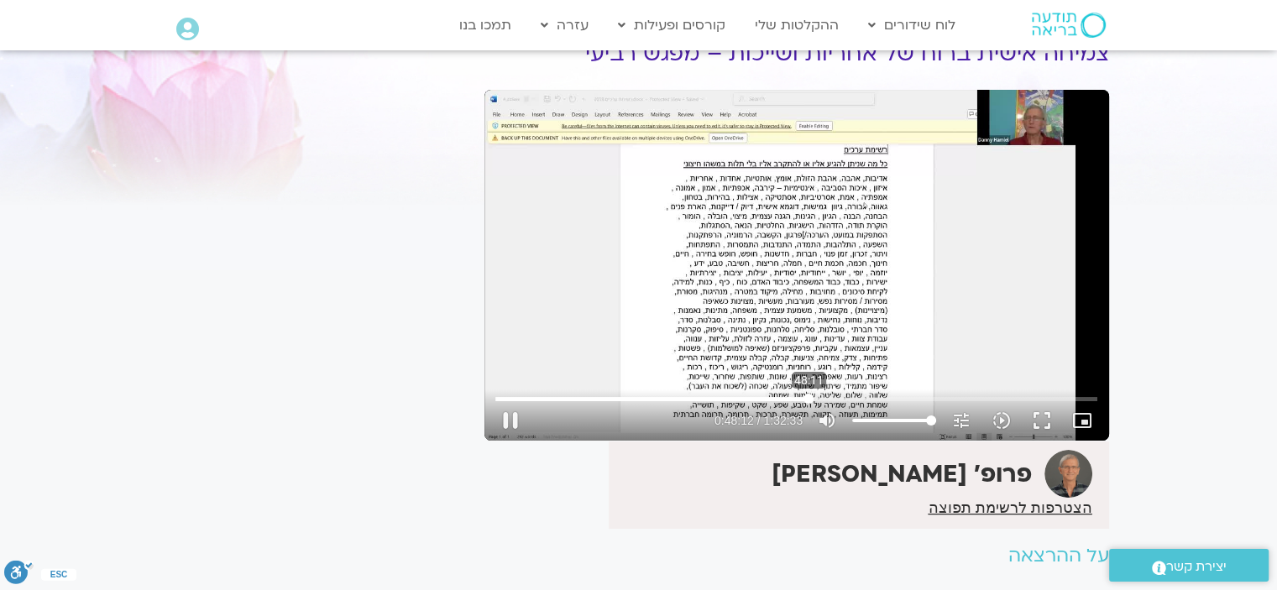
drag, startPoint x: 830, startPoint y: 395, endPoint x: 809, endPoint y: 399, distance: 21.4
click at [809, 399] on input "Seek" at bounding box center [796, 399] width 602 height 10
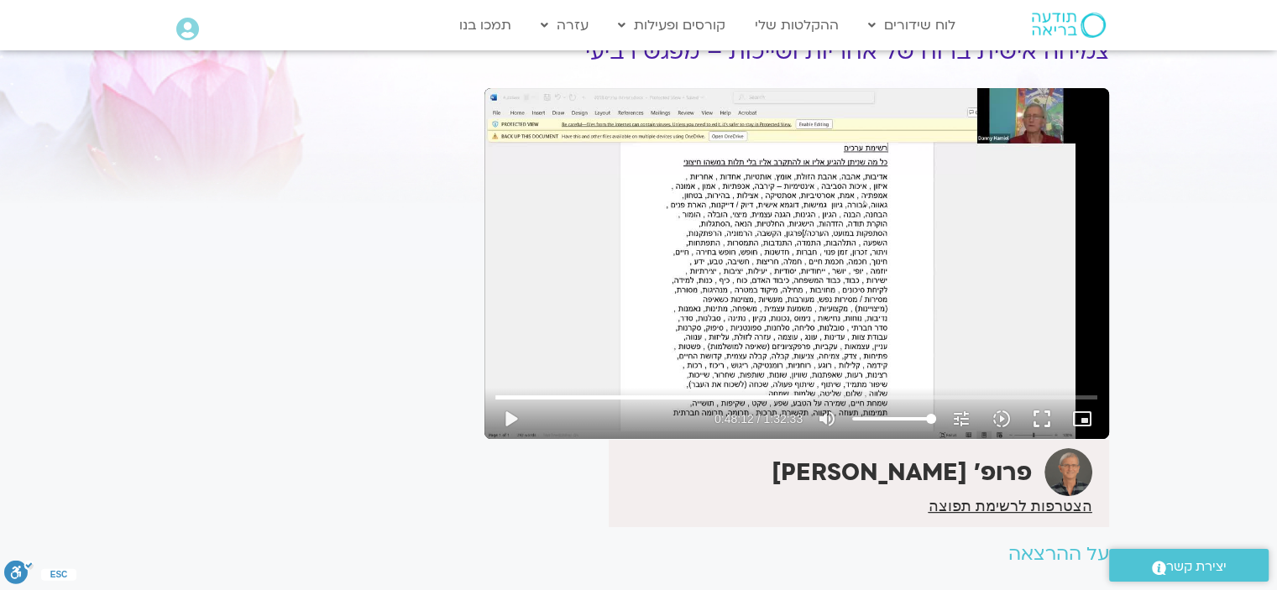
scroll to position [84, 0]
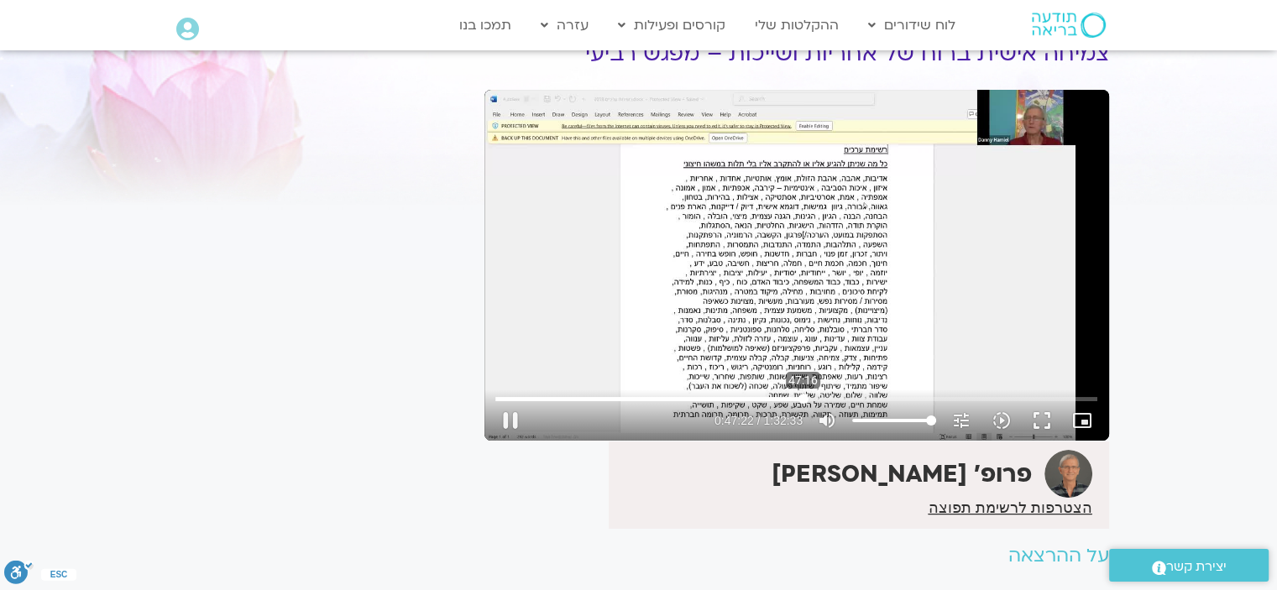
click at [803, 401] on input "Seek" at bounding box center [796, 399] width 602 height 10
click at [504, 418] on button "play_arrow" at bounding box center [510, 420] width 40 height 40
click at [510, 422] on button "pause" at bounding box center [510, 420] width 40 height 40
click at [514, 421] on button "play_arrow" at bounding box center [510, 420] width 40 height 40
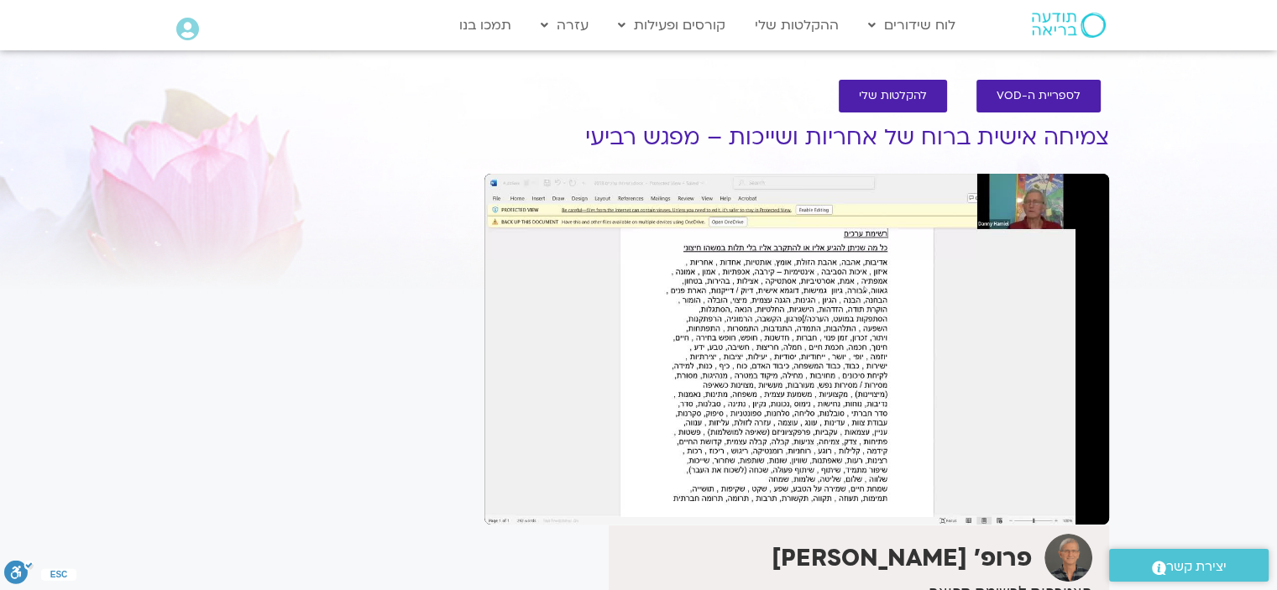
scroll to position [252, 0]
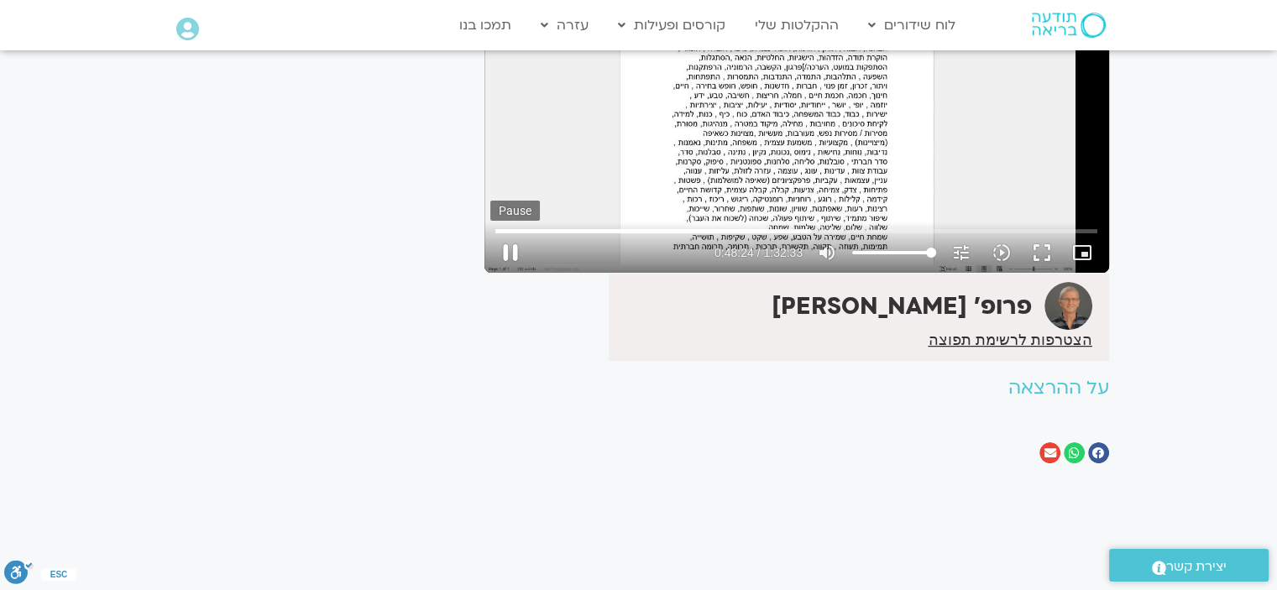
click at [512, 248] on button "pause" at bounding box center [510, 253] width 40 height 40
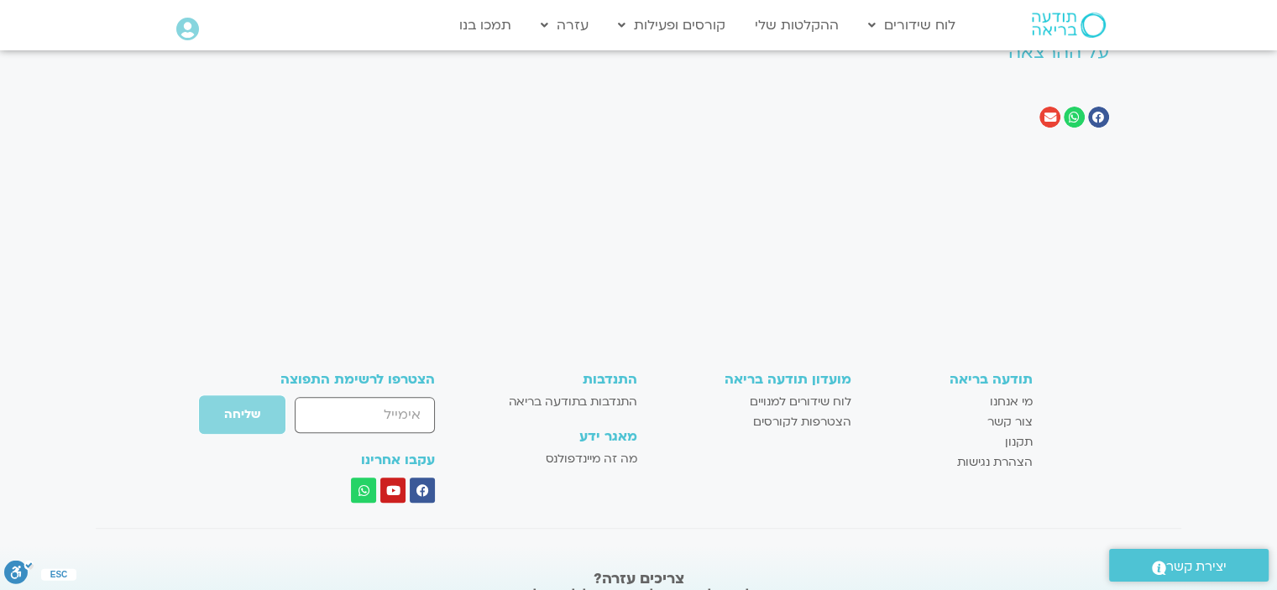
scroll to position [168, 0]
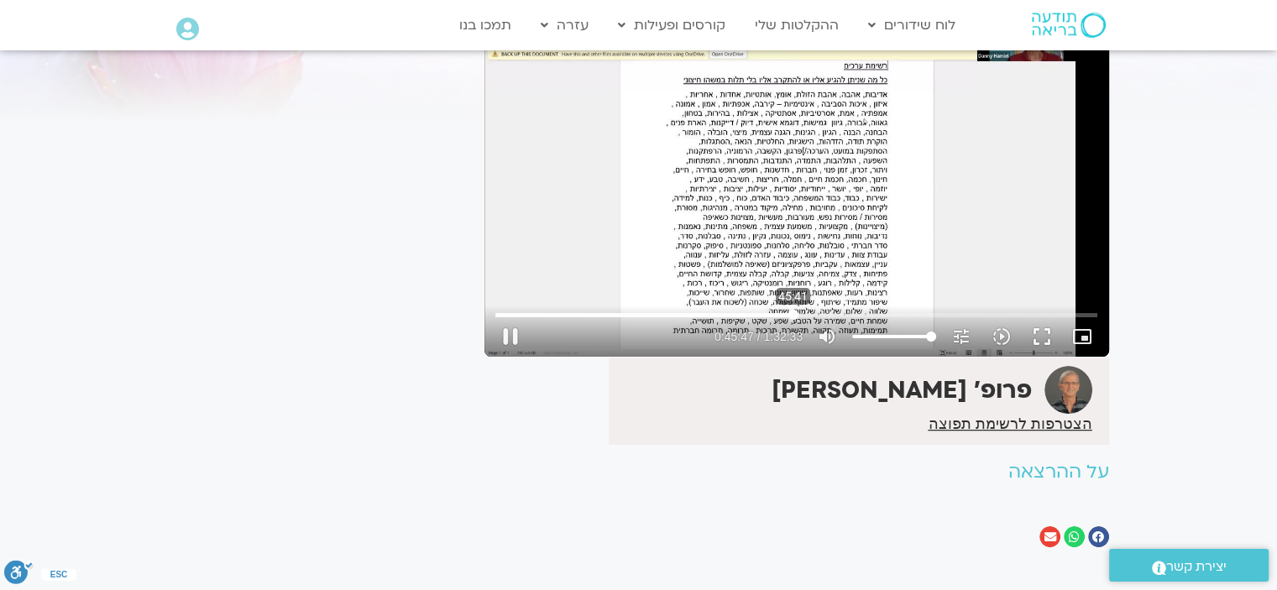
drag, startPoint x: 813, startPoint y: 314, endPoint x: 793, endPoint y: 315, distance: 20.2
click at [793, 315] on input "Seek" at bounding box center [796, 315] width 602 height 10
click at [509, 330] on button "play_arrow" at bounding box center [510, 337] width 40 height 40
click at [798, 313] on input "Seek" at bounding box center [796, 315] width 602 height 10
click at [519, 328] on button "pause" at bounding box center [510, 337] width 40 height 40
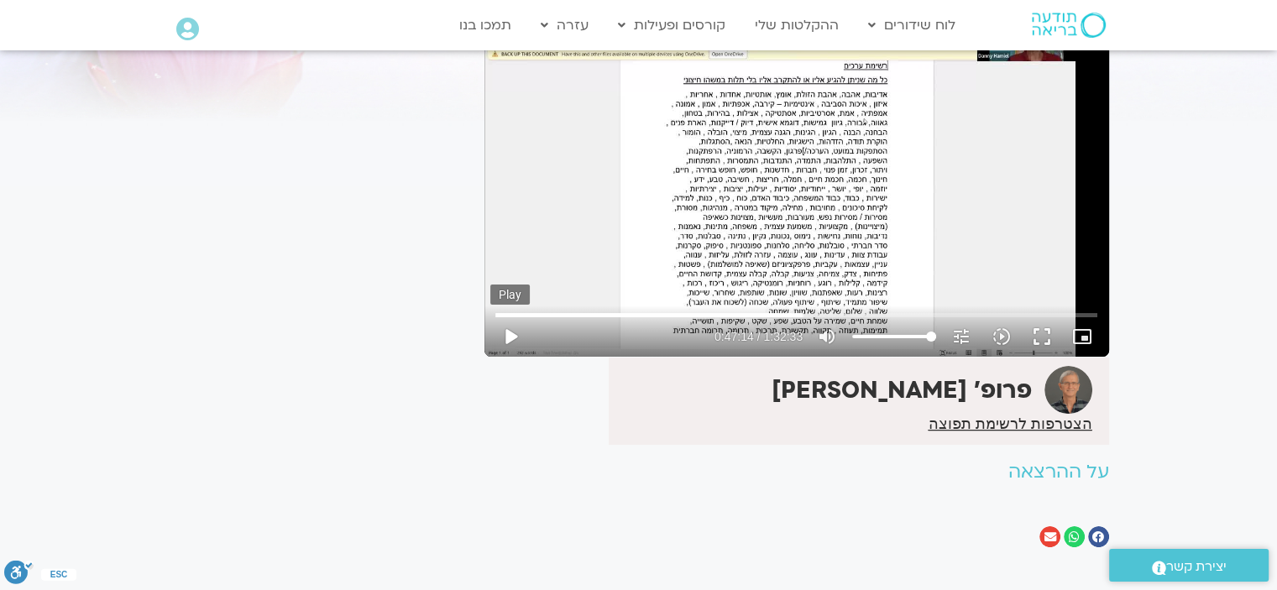
click at [510, 327] on button "play_arrow" at bounding box center [510, 337] width 40 height 40
click at [510, 328] on button "pause" at bounding box center [510, 337] width 40 height 40
click at [808, 312] on input "Seek" at bounding box center [796, 315] width 602 height 10
click at [510, 332] on button "play_arrow" at bounding box center [510, 337] width 40 height 40
click at [510, 324] on button "pause" at bounding box center [510, 337] width 40 height 40
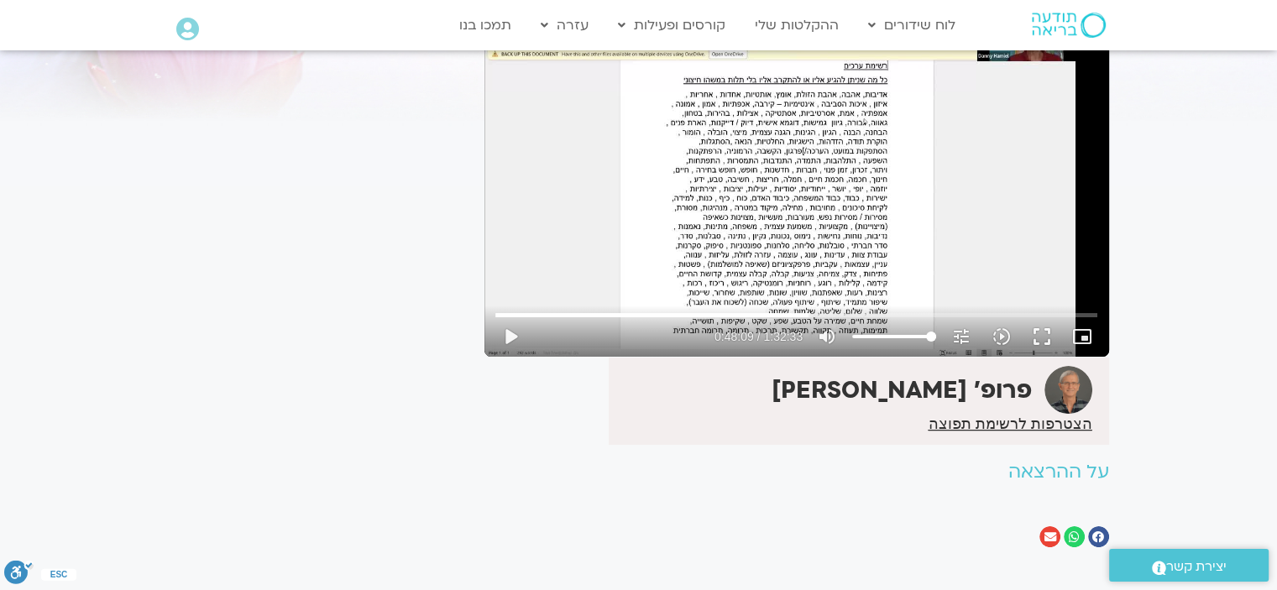
drag, startPoint x: 596, startPoint y: 588, endPoint x: 77, endPoint y: 550, distance: 520.2
click at [77, 550] on section "לספריית ה-VOD להקלטות שלי צמיחה אישית ברוח של אחריות ושייכות – מפגש רביעי פרופ'…" at bounding box center [638, 234] width 1277 height 678
click at [809, 315] on input "Seek" at bounding box center [796, 315] width 602 height 10
click at [519, 332] on button "play_arrow" at bounding box center [510, 337] width 40 height 40
click at [520, 332] on button "pause" at bounding box center [510, 337] width 40 height 40
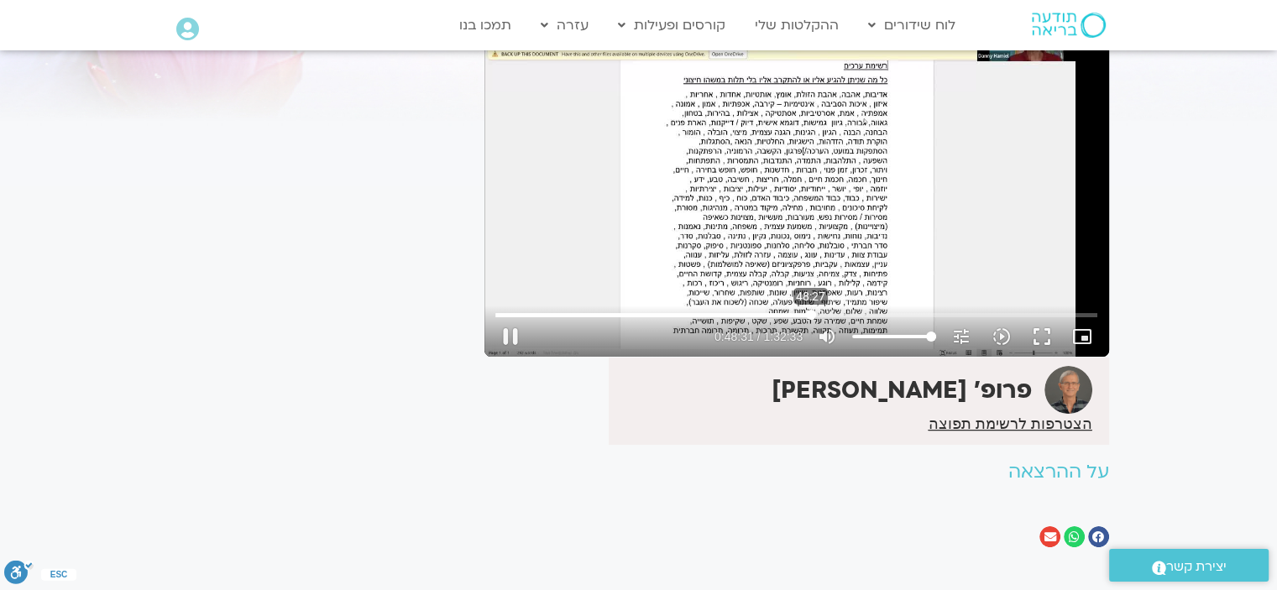
click at [810, 311] on input "Seek" at bounding box center [796, 315] width 602 height 10
click at [510, 329] on button "play_arrow" at bounding box center [510, 337] width 40 height 40
click at [506, 328] on button "pause" at bounding box center [510, 337] width 40 height 40
drag, startPoint x: 810, startPoint y: 310, endPoint x: 796, endPoint y: 310, distance: 14.3
click at [796, 310] on input "Seek" at bounding box center [796, 315] width 602 height 10
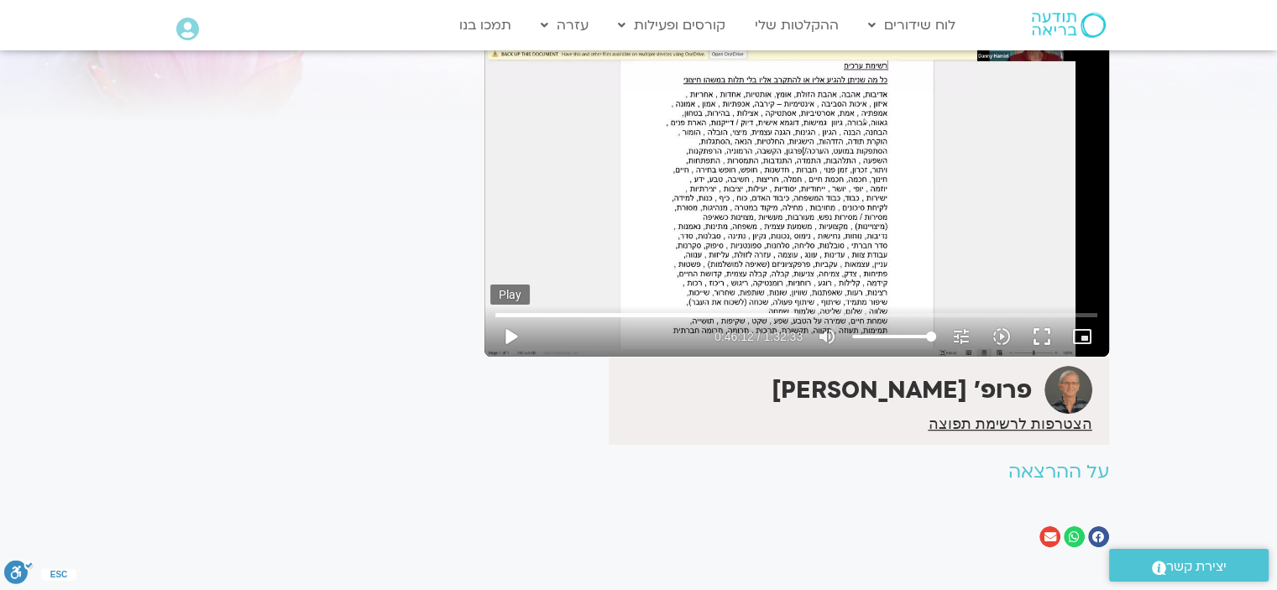
click at [512, 336] on button "play_arrow" at bounding box center [510, 337] width 40 height 40
click at [516, 329] on button "pause" at bounding box center [510, 337] width 40 height 40
click at [510, 332] on button "play_arrow" at bounding box center [510, 337] width 40 height 40
click at [507, 329] on button "pause" at bounding box center [510, 337] width 40 height 40
click at [510, 328] on button "play_arrow" at bounding box center [510, 337] width 40 height 40
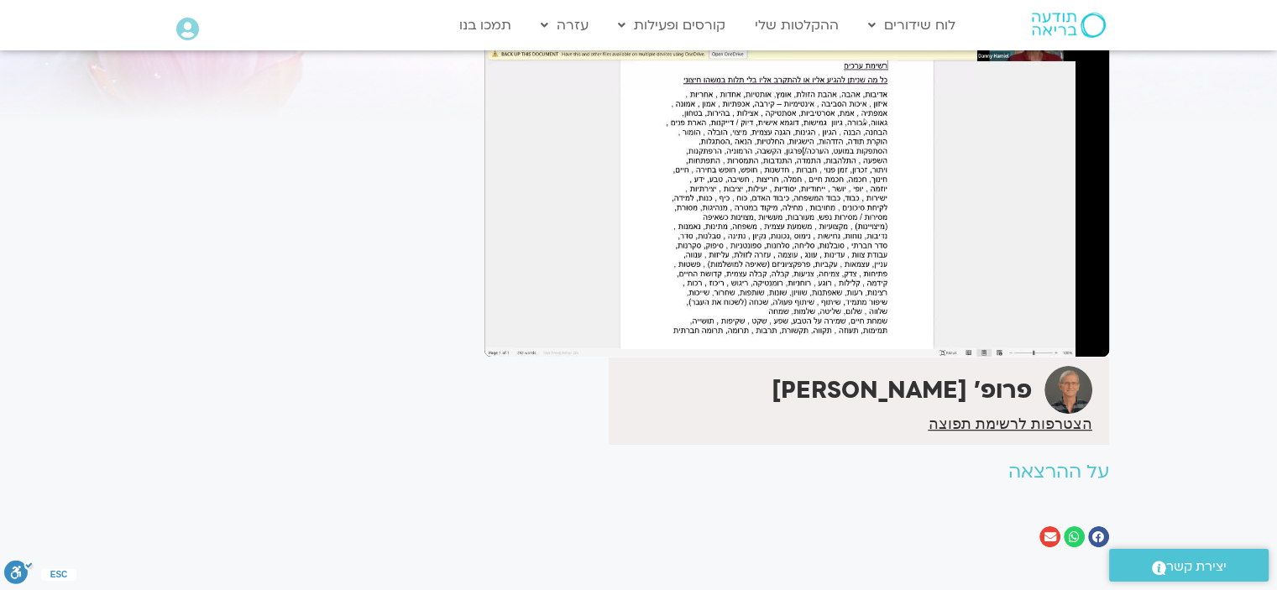
click at [508, 330] on button "pause" at bounding box center [510, 337] width 40 height 40
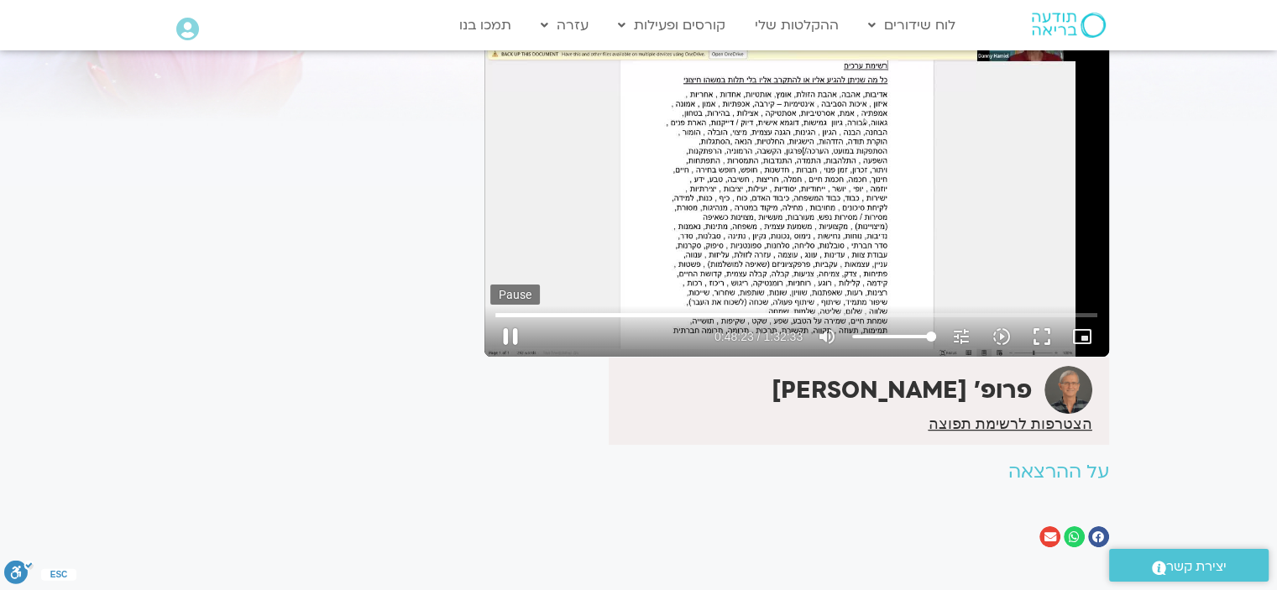
click at [506, 329] on button "pause" at bounding box center [510, 337] width 40 height 40
click at [506, 333] on button "play_arrow" at bounding box center [510, 337] width 40 height 40
click at [508, 328] on button "pause" at bounding box center [510, 337] width 40 height 40
click at [509, 332] on button "play_arrow" at bounding box center [510, 337] width 40 height 40
click at [508, 331] on button "pause" at bounding box center [510, 337] width 40 height 40
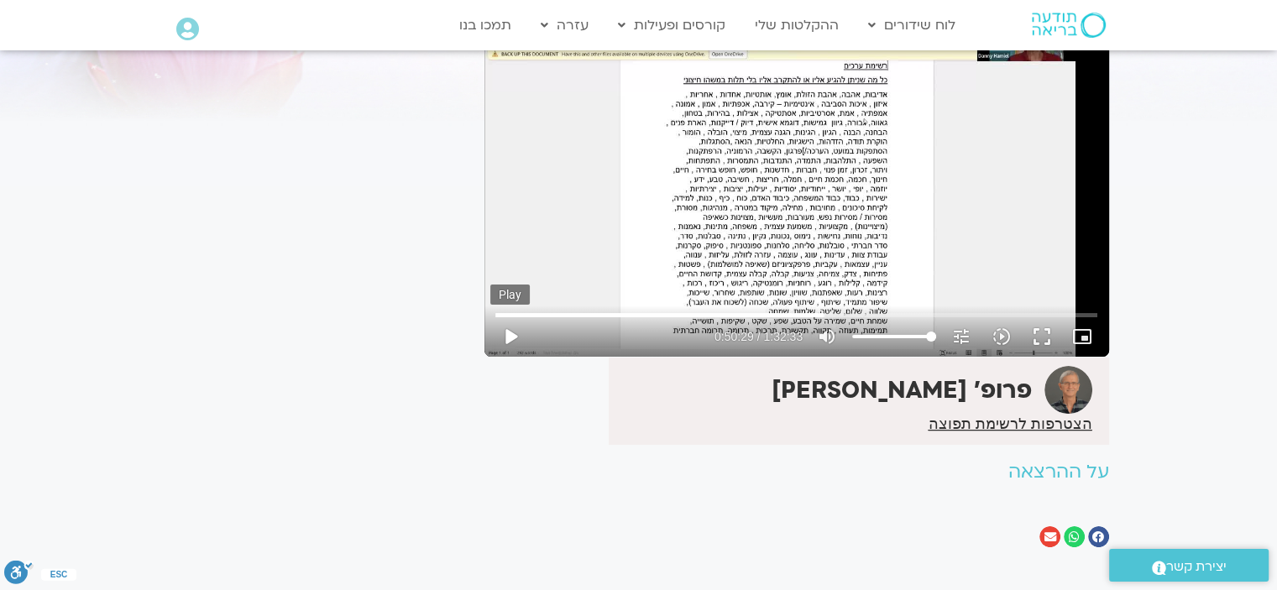
click at [504, 329] on button "play_arrow" at bounding box center [510, 337] width 40 height 40
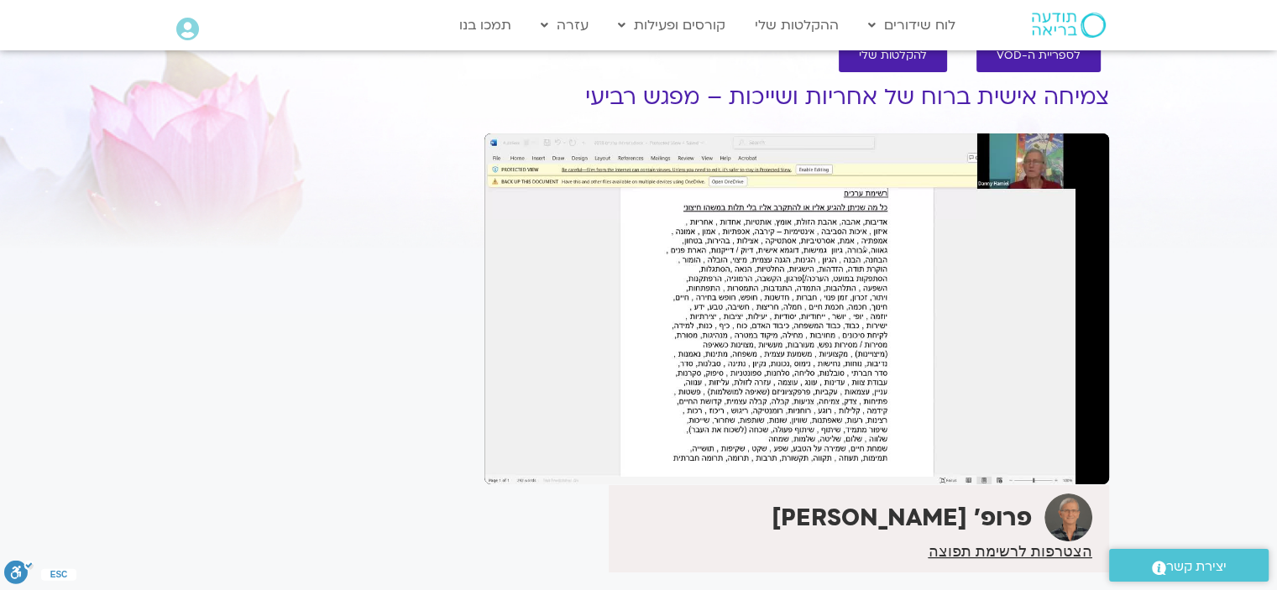
scroll to position [0, 0]
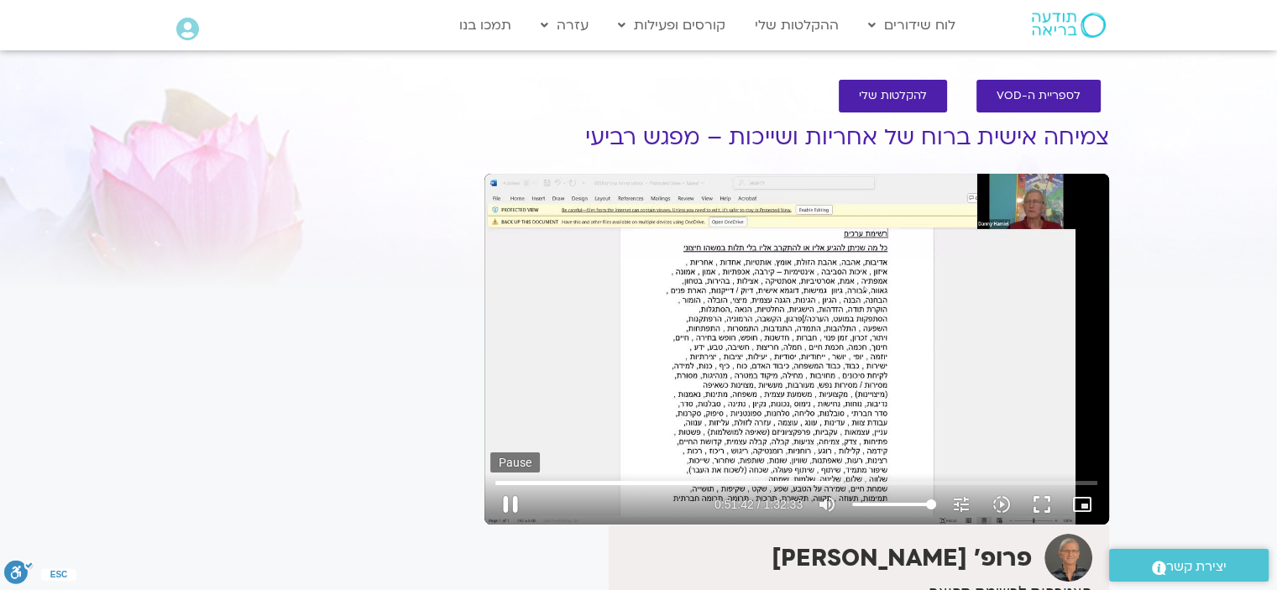
click at [508, 501] on button "pause" at bounding box center [510, 504] width 40 height 40
click at [506, 500] on button "play_arrow" at bounding box center [510, 504] width 40 height 40
click at [510, 500] on button "pause" at bounding box center [510, 504] width 40 height 40
type input "3104.63176"
click at [510, 494] on button "play_arrow" at bounding box center [510, 504] width 40 height 40
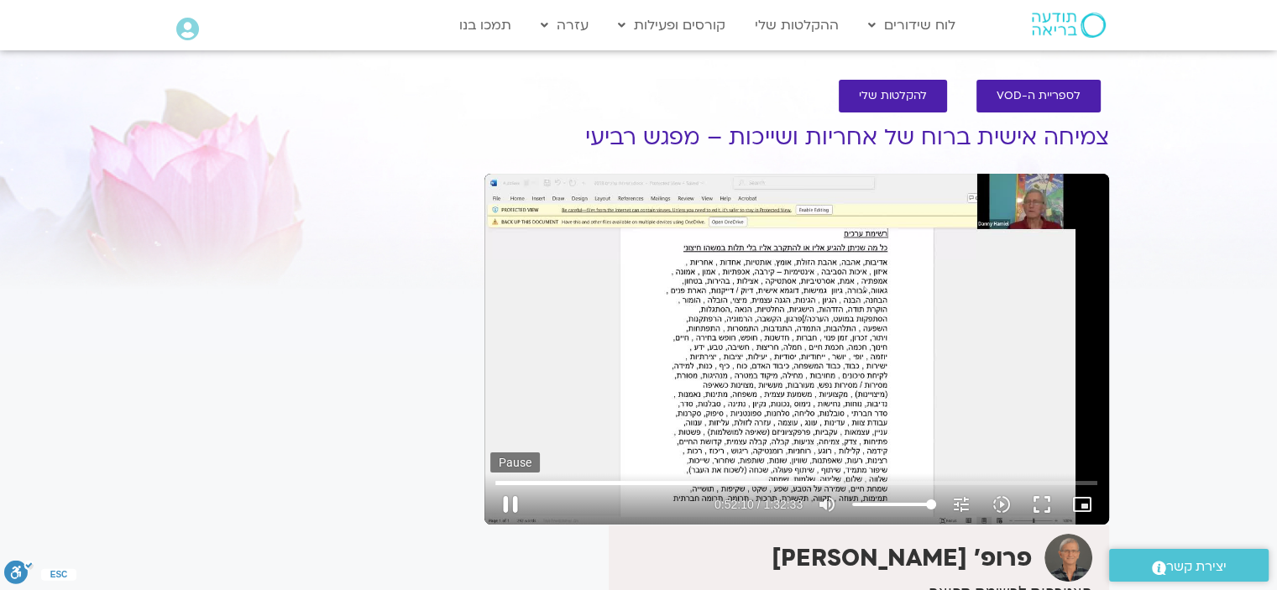
click at [507, 500] on button "pause" at bounding box center [510, 504] width 40 height 40
click at [510, 500] on button "play_arrow" at bounding box center [510, 504] width 40 height 40
click at [510, 498] on button "pause" at bounding box center [510, 504] width 40 height 40
click at [507, 500] on button "play_arrow" at bounding box center [510, 504] width 40 height 40
click at [508, 496] on button "pause" at bounding box center [510, 504] width 40 height 40
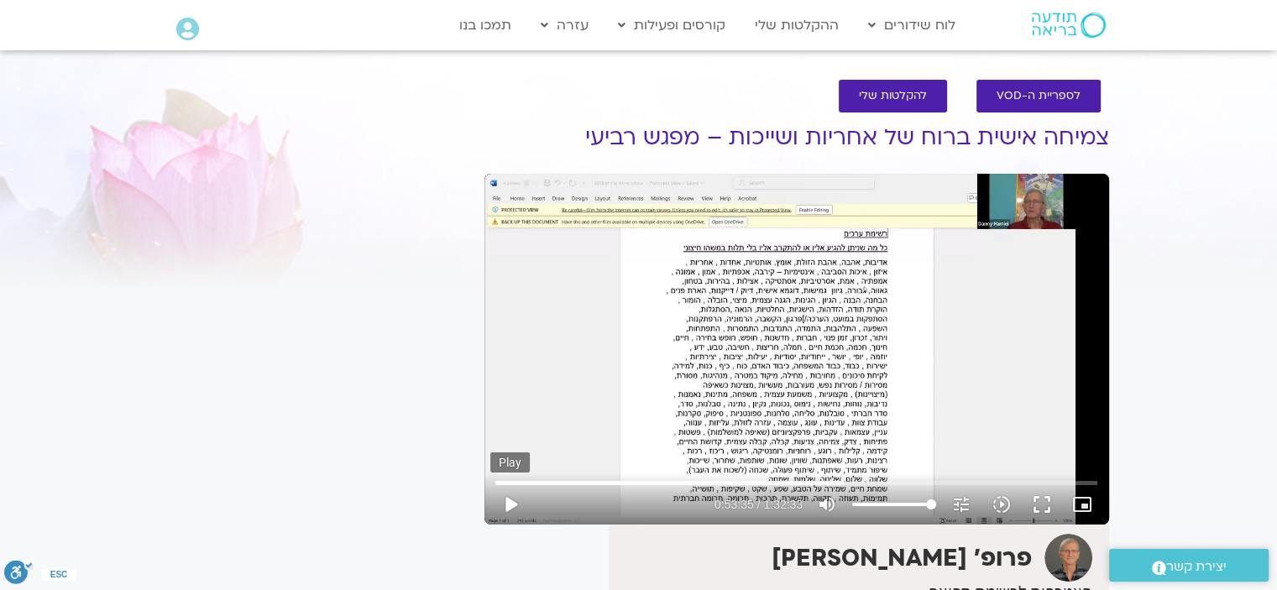
click at [510, 496] on button "play_arrow" at bounding box center [510, 504] width 40 height 40
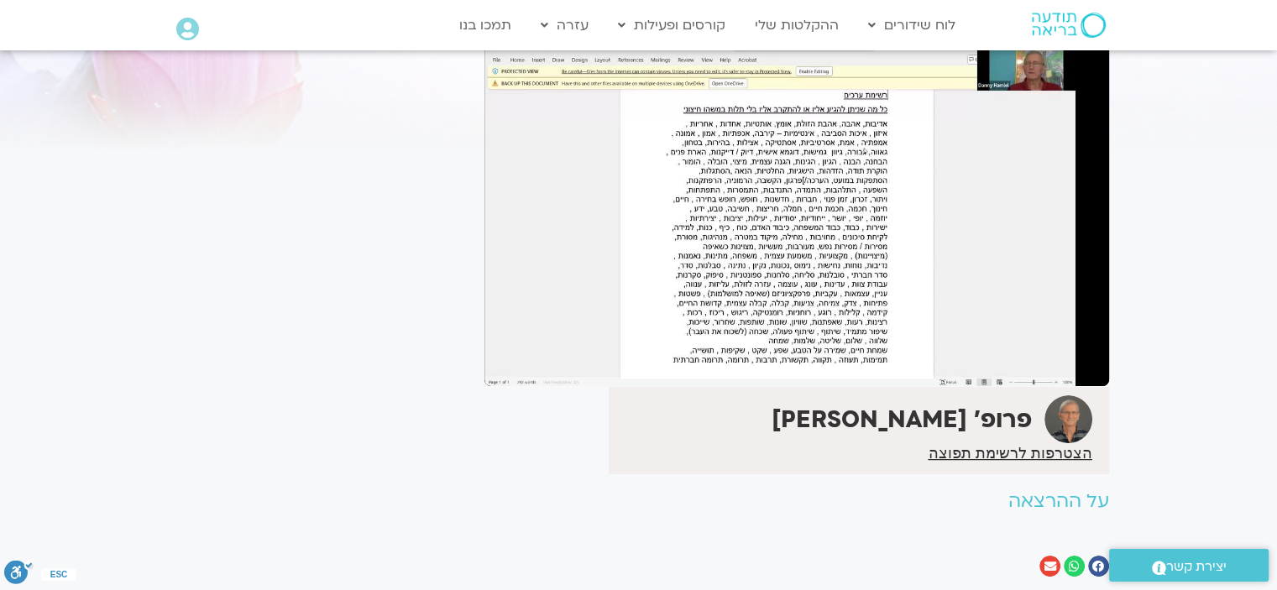
scroll to position [168, 0]
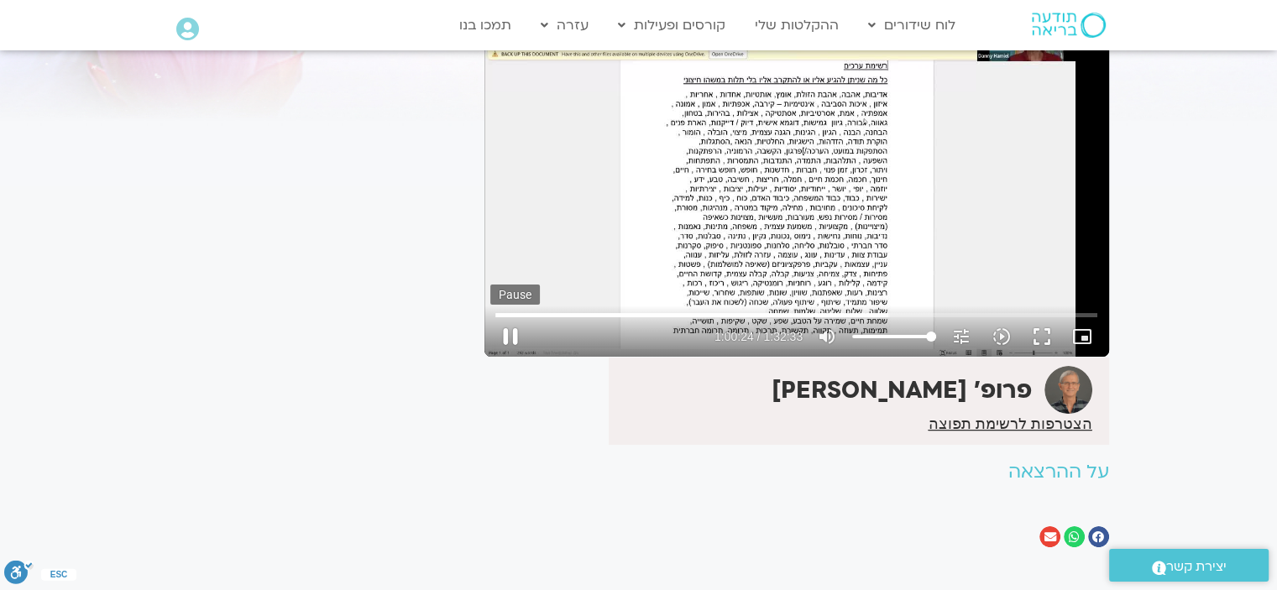
click at [509, 332] on button "pause" at bounding box center [510, 337] width 40 height 40
drag, startPoint x: 886, startPoint y: 314, endPoint x: 708, endPoint y: 327, distance: 178.4
click at [883, 312] on input "Seek" at bounding box center [796, 315] width 602 height 10
click at [513, 328] on button "play_arrow" at bounding box center [510, 337] width 40 height 40
click at [510, 327] on button "pause" at bounding box center [510, 337] width 40 height 40
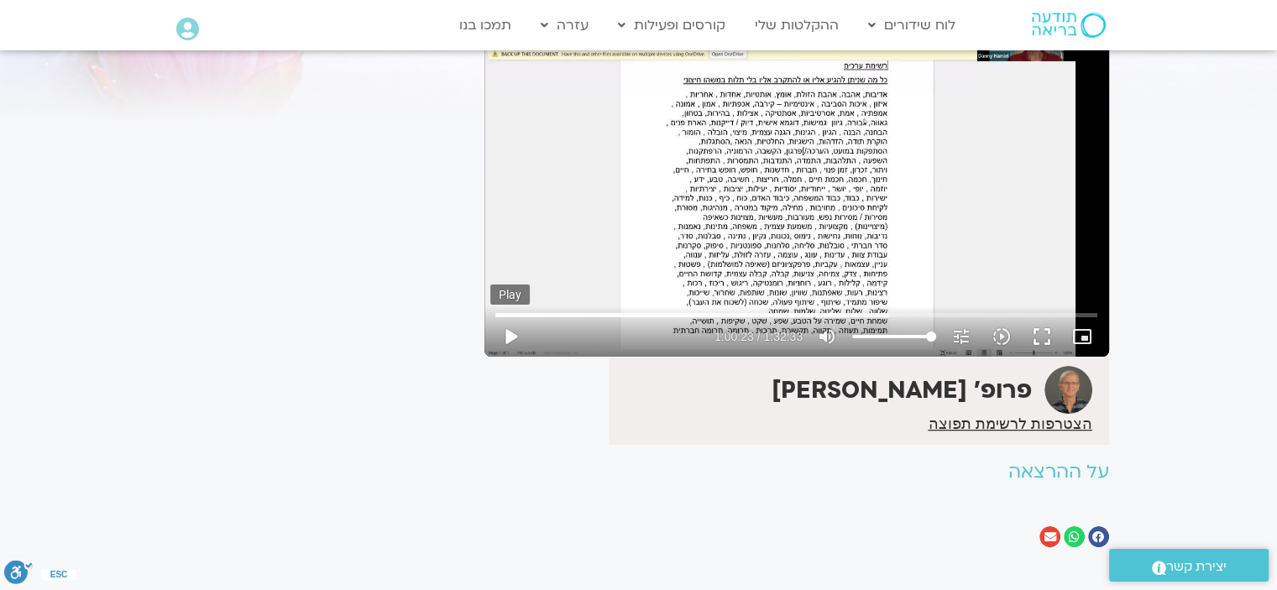
click at [509, 326] on button "play_arrow" at bounding box center [510, 337] width 40 height 40
click at [510, 327] on button "pause" at bounding box center [510, 337] width 40 height 40
click at [511, 327] on button "play_arrow" at bounding box center [510, 337] width 40 height 40
click at [507, 330] on button "pause" at bounding box center [510, 337] width 40 height 40
click at [505, 332] on button "play_arrow" at bounding box center [510, 337] width 40 height 40
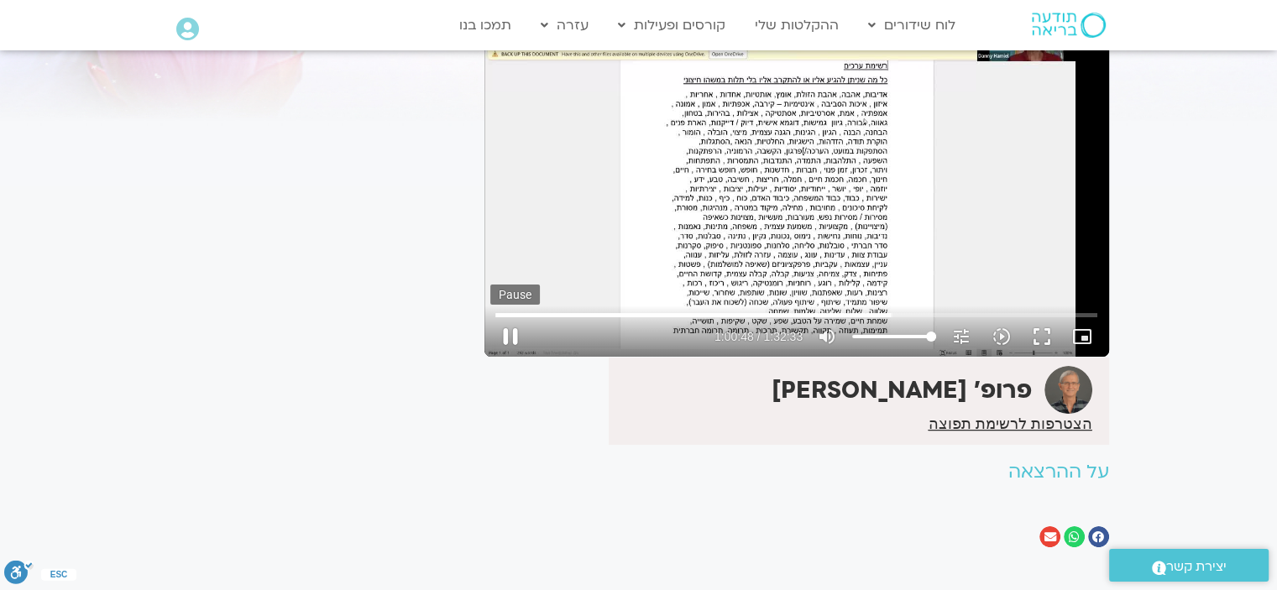
click at [506, 330] on button "pause" at bounding box center [510, 337] width 40 height 40
click at [506, 328] on button "play_arrow" at bounding box center [510, 337] width 40 height 40
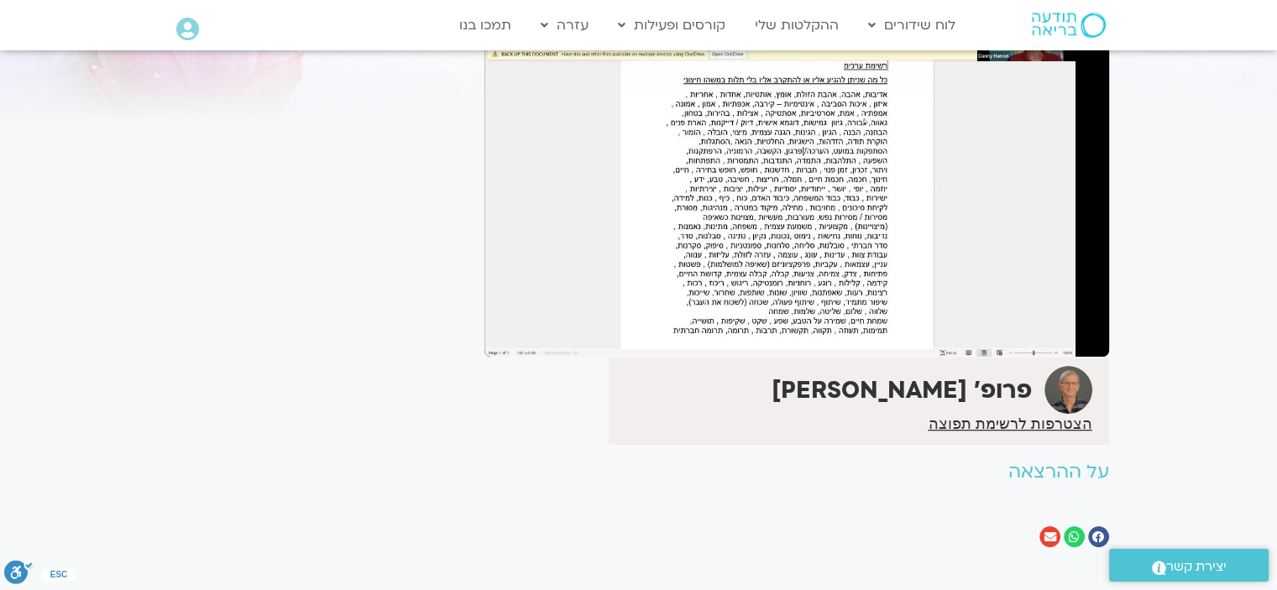
click at [505, 332] on button "pause" at bounding box center [510, 337] width 40 height 40
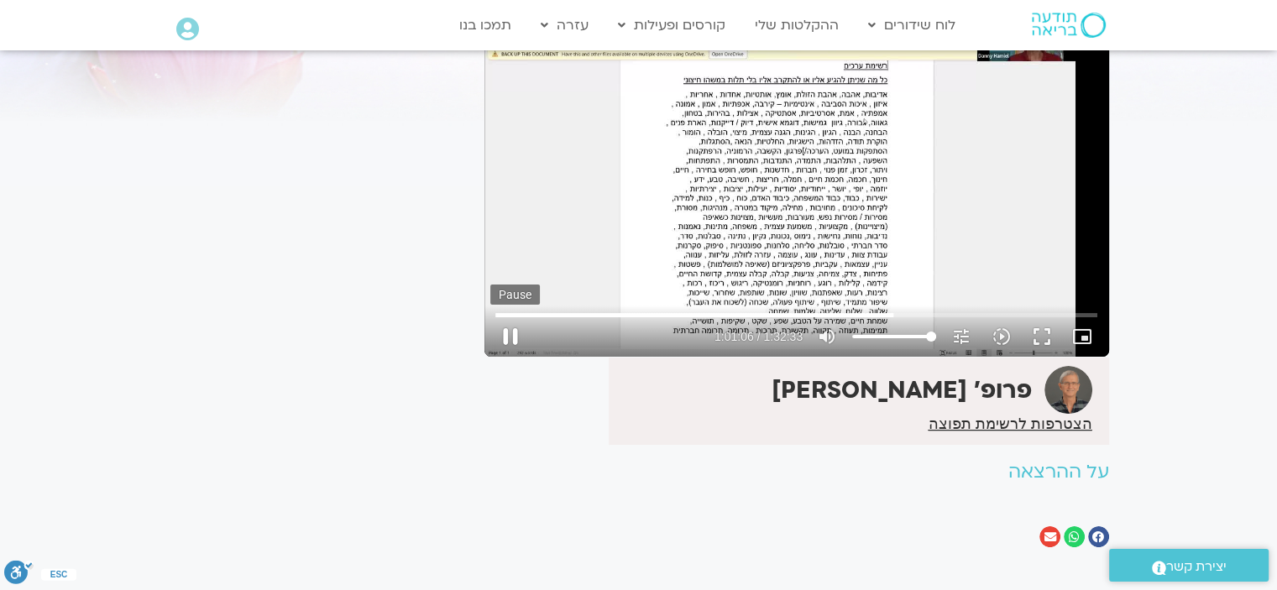
click at [513, 328] on button "pause" at bounding box center [510, 337] width 40 height 40
click at [510, 328] on button "play_arrow" at bounding box center [510, 337] width 40 height 40
click at [504, 328] on button "pause" at bounding box center [510, 337] width 40 height 40
click at [510, 334] on button "play_arrow" at bounding box center [510, 337] width 40 height 40
click at [510, 330] on button "pause" at bounding box center [510, 337] width 40 height 40
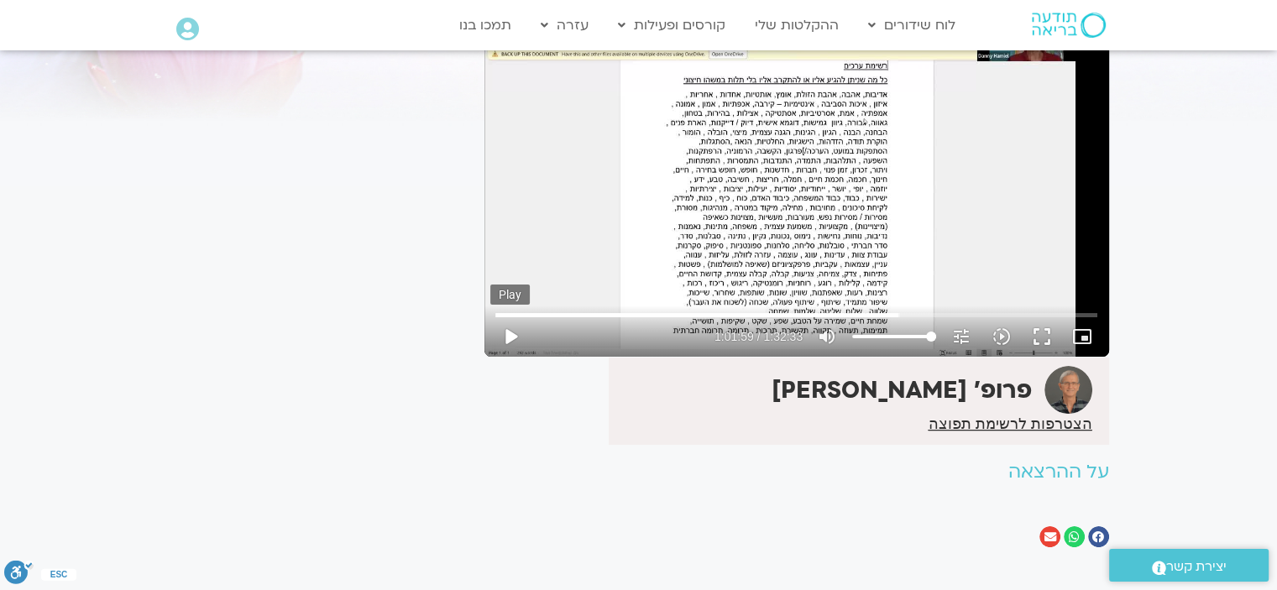
click at [510, 330] on button "play_arrow" at bounding box center [510, 337] width 40 height 40
click at [509, 331] on button "pause" at bounding box center [510, 337] width 40 height 40
click at [509, 331] on button "play_arrow" at bounding box center [510, 337] width 40 height 40
click at [507, 331] on button "pause" at bounding box center [510, 337] width 40 height 40
click at [507, 328] on button "play_arrow" at bounding box center [510, 337] width 40 height 40
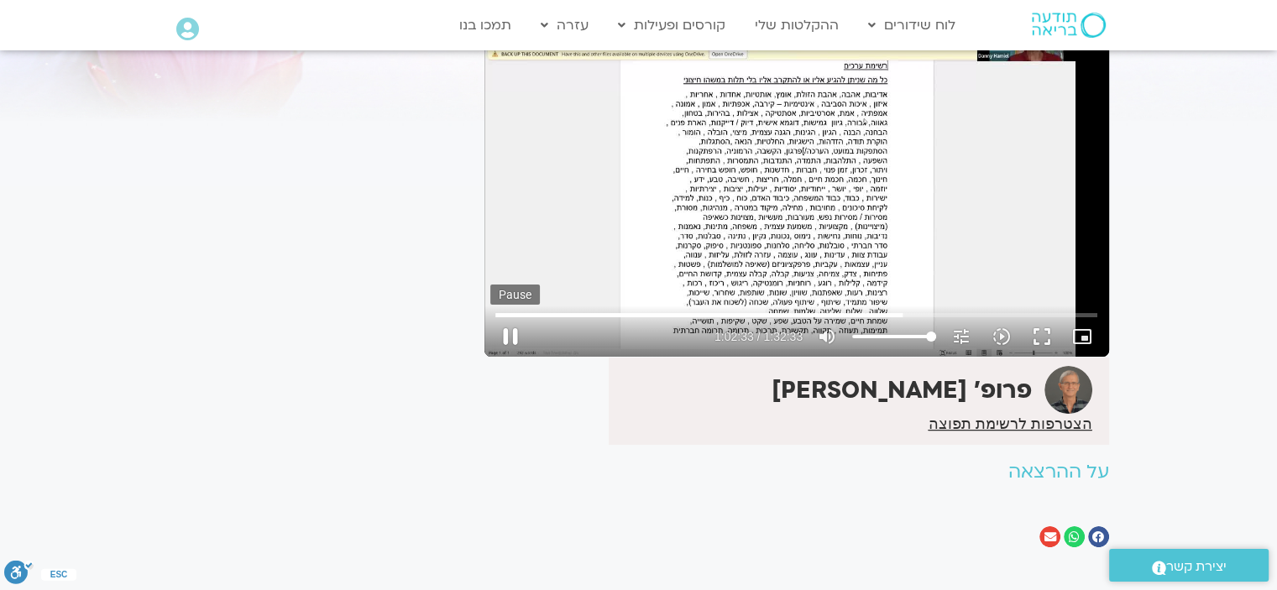
click at [510, 328] on button "pause" at bounding box center [510, 337] width 40 height 40
click at [898, 314] on input "Seek" at bounding box center [796, 315] width 602 height 10
click at [510, 328] on button "play_arrow" at bounding box center [510, 337] width 40 height 40
click at [507, 333] on button "pause" at bounding box center [510, 337] width 40 height 40
drag, startPoint x: 903, startPoint y: 311, endPoint x: 893, endPoint y: 311, distance: 10.1
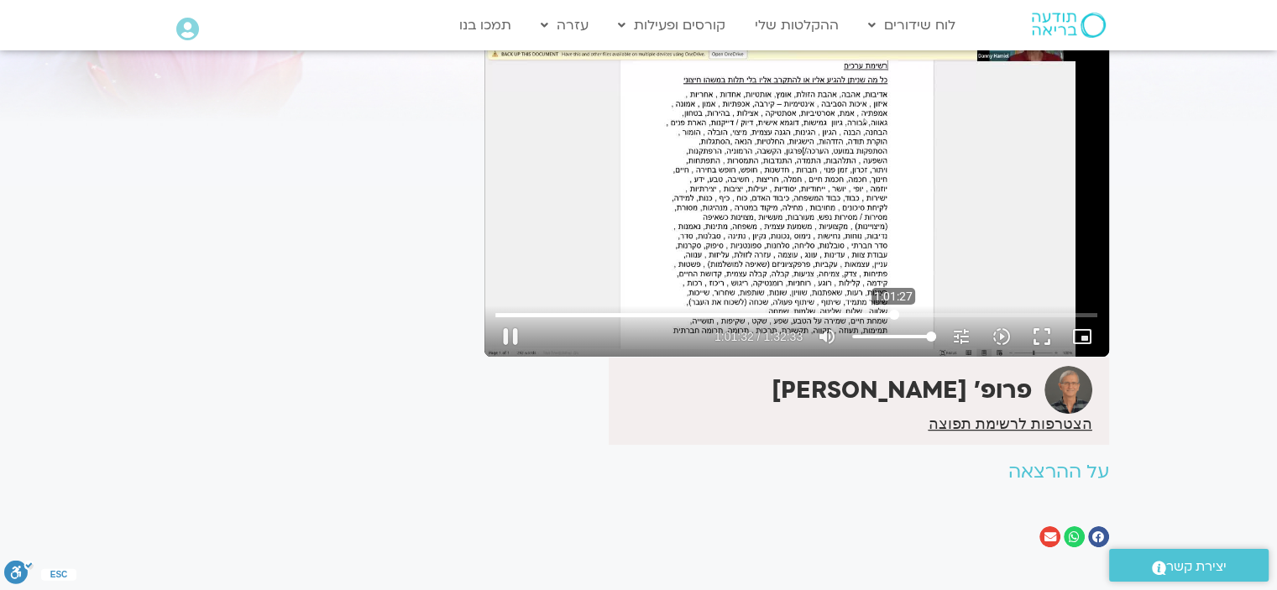
click at [893, 311] on input "Seek" at bounding box center [796, 315] width 602 height 10
click at [507, 334] on button "play_arrow" at bounding box center [510, 337] width 40 height 40
click at [509, 329] on button "pause" at bounding box center [510, 337] width 40 height 40
click at [511, 327] on button "pause" at bounding box center [510, 337] width 40 height 40
click at [505, 337] on button "play_arrow" at bounding box center [510, 337] width 40 height 40
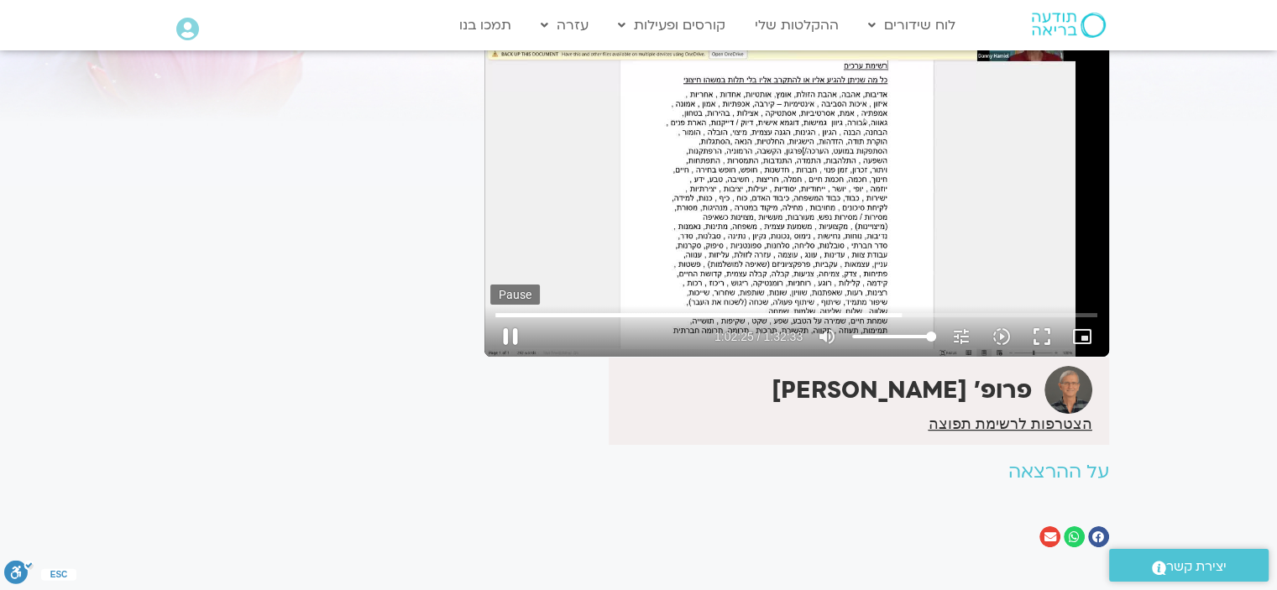
click at [512, 327] on button "pause" at bounding box center [510, 337] width 40 height 40
drag, startPoint x: 900, startPoint y: 311, endPoint x: 888, endPoint y: 311, distance: 11.8
click at [888, 311] on input "Seek" at bounding box center [796, 315] width 602 height 10
click at [508, 334] on button "play_arrow" at bounding box center [510, 337] width 40 height 40
click at [510, 337] on button "pause" at bounding box center [510, 337] width 40 height 40
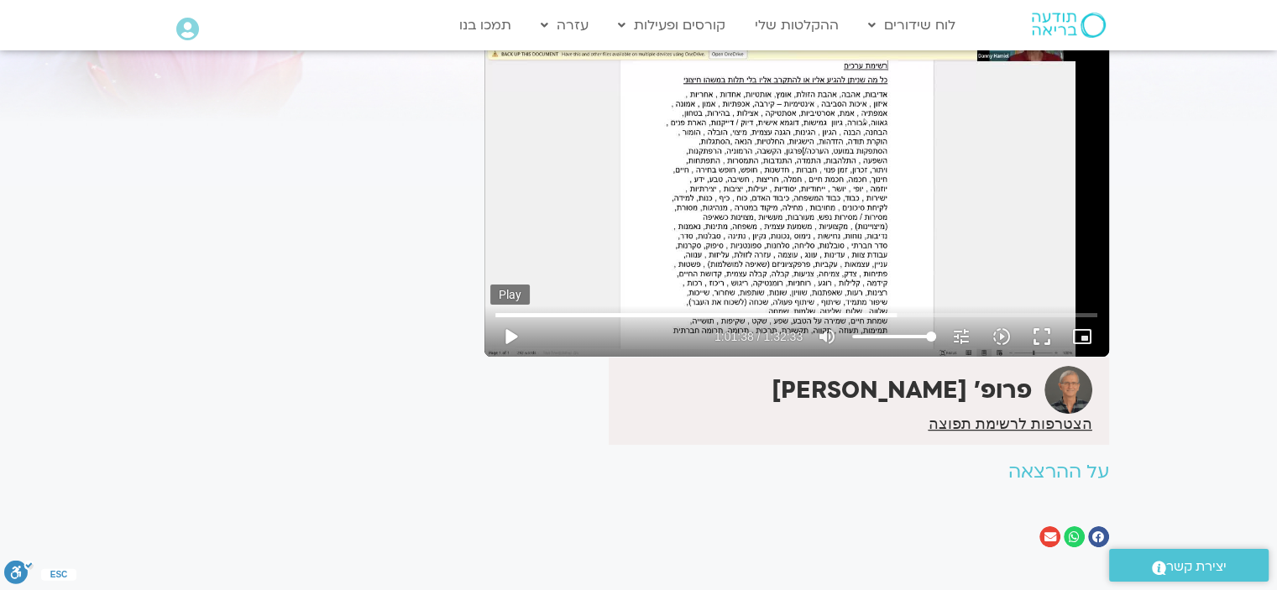
click at [510, 332] on button "play_arrow" at bounding box center [510, 337] width 40 height 40
click at [510, 332] on button "pause" at bounding box center [510, 337] width 40 height 40
click at [507, 332] on button "play_arrow" at bounding box center [510, 337] width 40 height 40
click at [507, 331] on button "pause" at bounding box center [510, 337] width 40 height 40
click at [511, 331] on button "pause" at bounding box center [510, 337] width 40 height 40
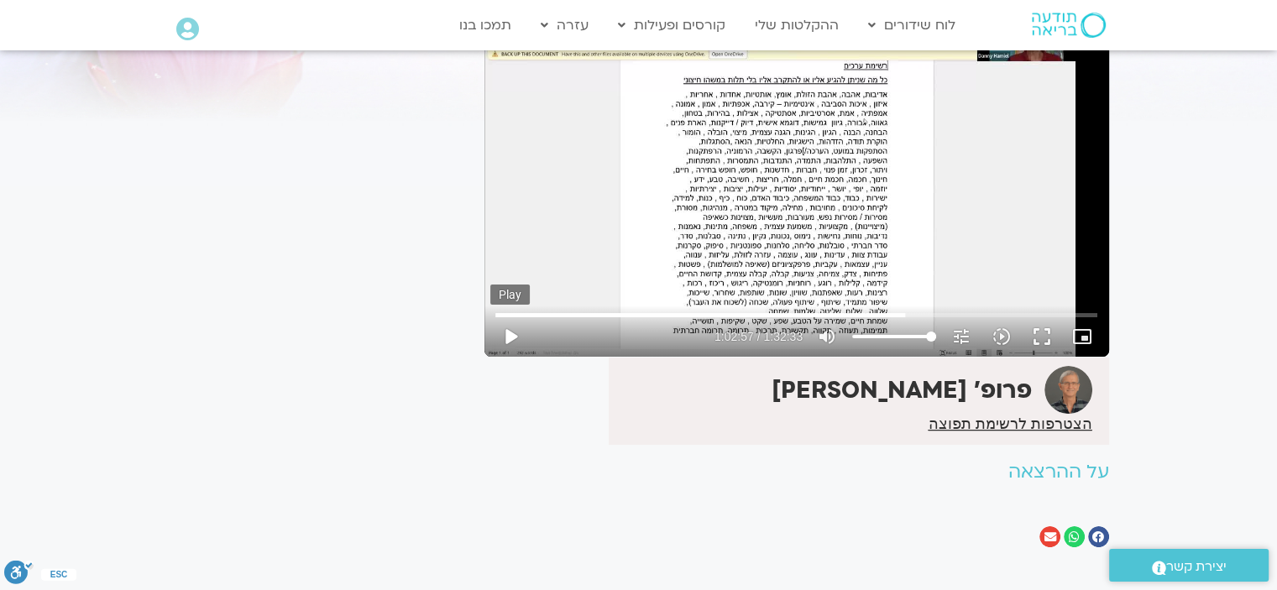
click at [505, 328] on button "play_arrow" at bounding box center [510, 337] width 40 height 40
click at [505, 328] on button "pause" at bounding box center [510, 337] width 40 height 40
click at [508, 328] on button "play_arrow" at bounding box center [510, 337] width 40 height 40
click at [507, 334] on button "pause" at bounding box center [510, 337] width 40 height 40
click at [504, 328] on button "play_arrow" at bounding box center [510, 337] width 40 height 40
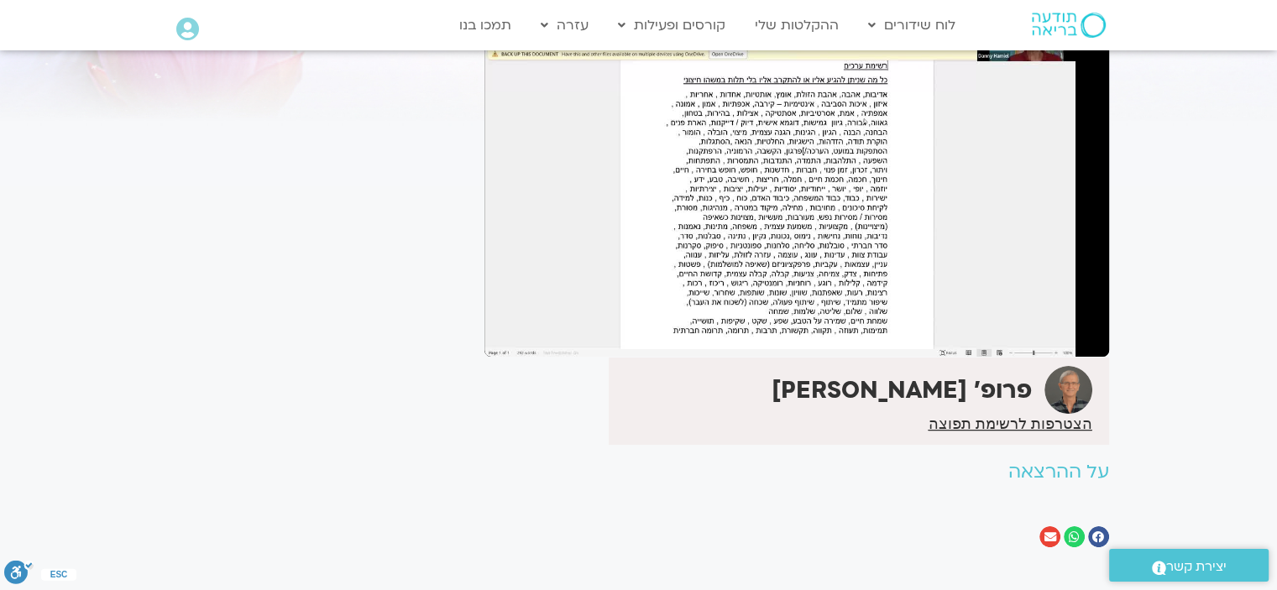
click at [510, 332] on button "pause" at bounding box center [510, 337] width 40 height 40
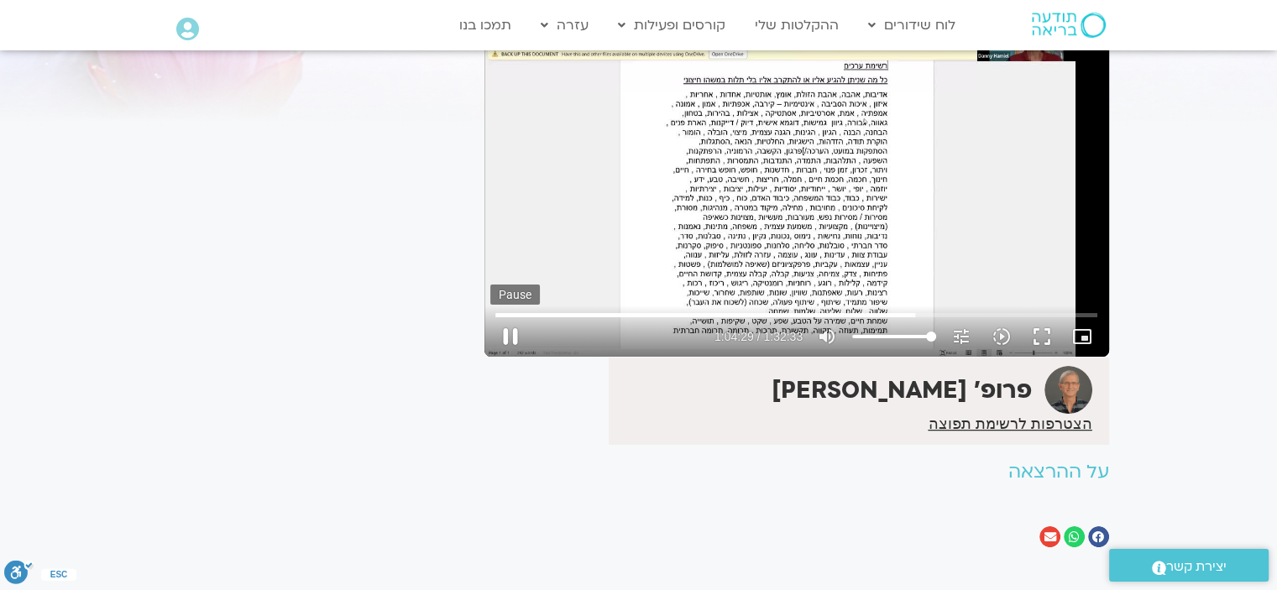
click at [505, 325] on button "pause" at bounding box center [510, 337] width 40 height 40
click at [514, 327] on button "play_arrow" at bounding box center [510, 337] width 40 height 40
click at [510, 329] on button "pause" at bounding box center [510, 337] width 40 height 40
click at [908, 314] on input "Seek" at bounding box center [796, 315] width 602 height 10
click at [513, 336] on button "play_arrow" at bounding box center [510, 337] width 40 height 40
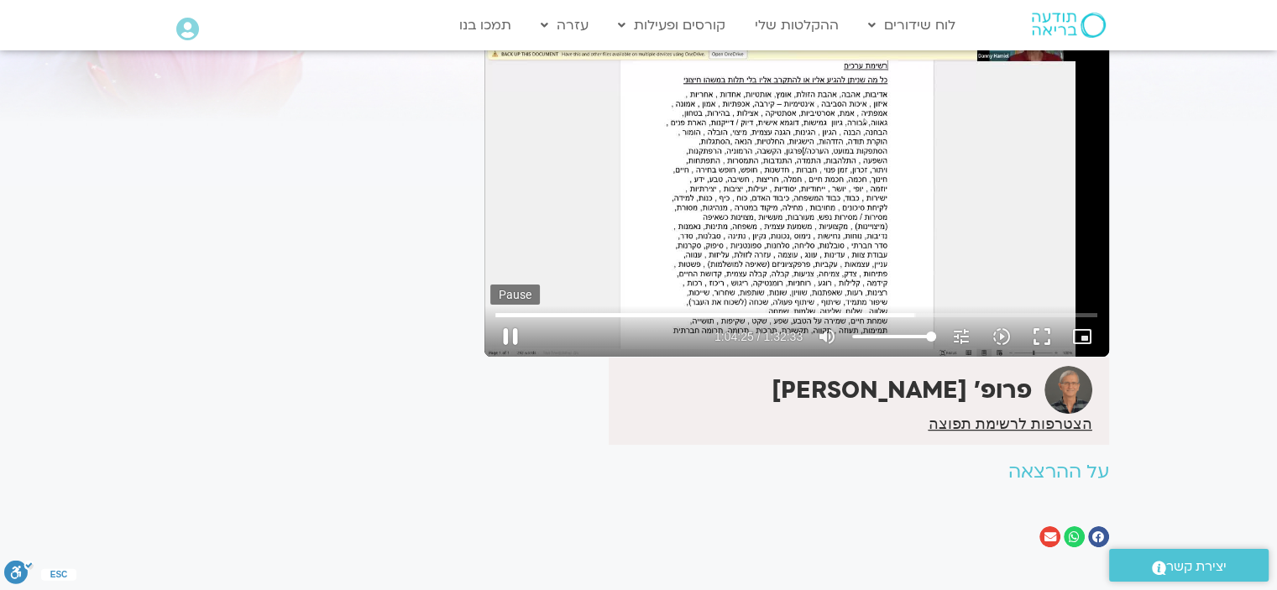
click at [506, 330] on button "pause" at bounding box center [510, 337] width 40 height 40
click at [504, 328] on button "play_arrow" at bounding box center [510, 337] width 40 height 40
click at [508, 329] on button "pause" at bounding box center [510, 337] width 40 height 40
click at [502, 333] on button "play_arrow" at bounding box center [510, 337] width 40 height 40
click at [510, 328] on button "pause" at bounding box center [510, 337] width 40 height 40
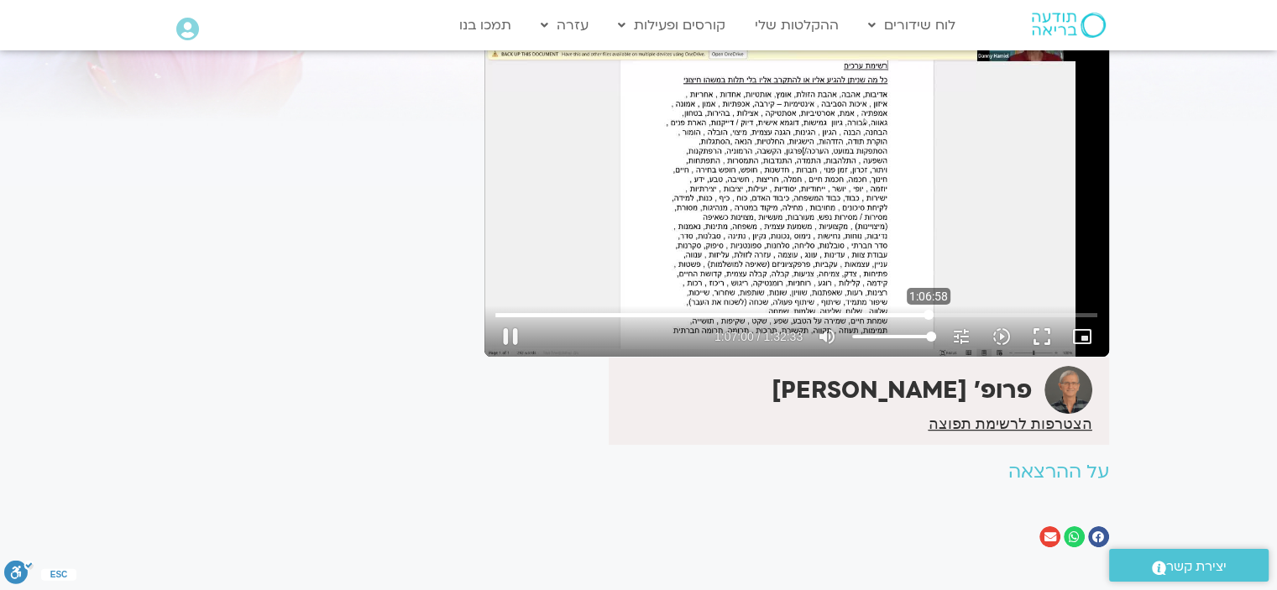
click at [929, 315] on input "Seek" at bounding box center [796, 315] width 602 height 10
click at [507, 332] on button "play_arrow" at bounding box center [510, 337] width 40 height 40
click at [510, 328] on button "pause" at bounding box center [510, 337] width 40 height 40
click at [510, 332] on button "pause" at bounding box center [510, 337] width 40 height 40
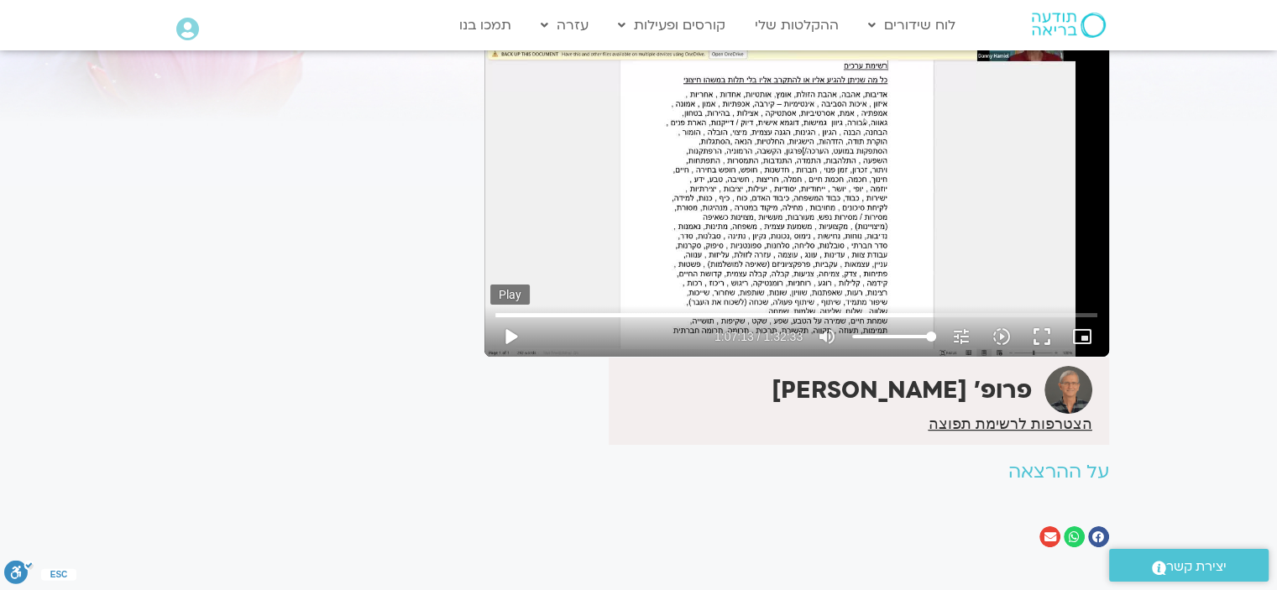
click at [510, 328] on button "play_arrow" at bounding box center [510, 337] width 40 height 40
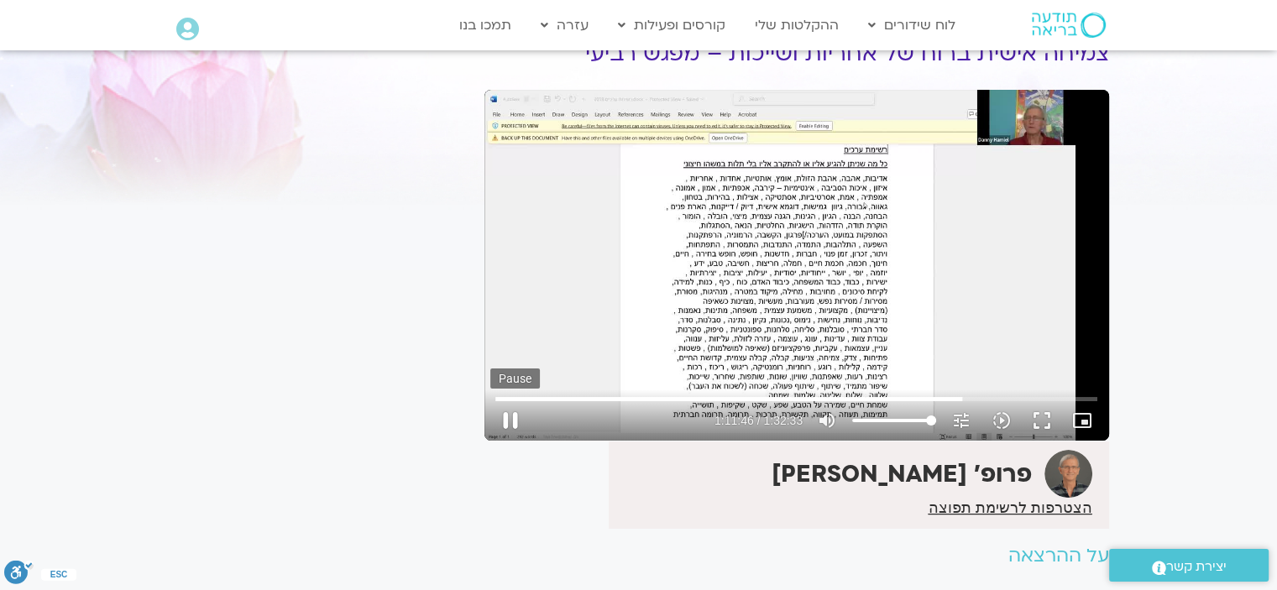
scroll to position [0, 0]
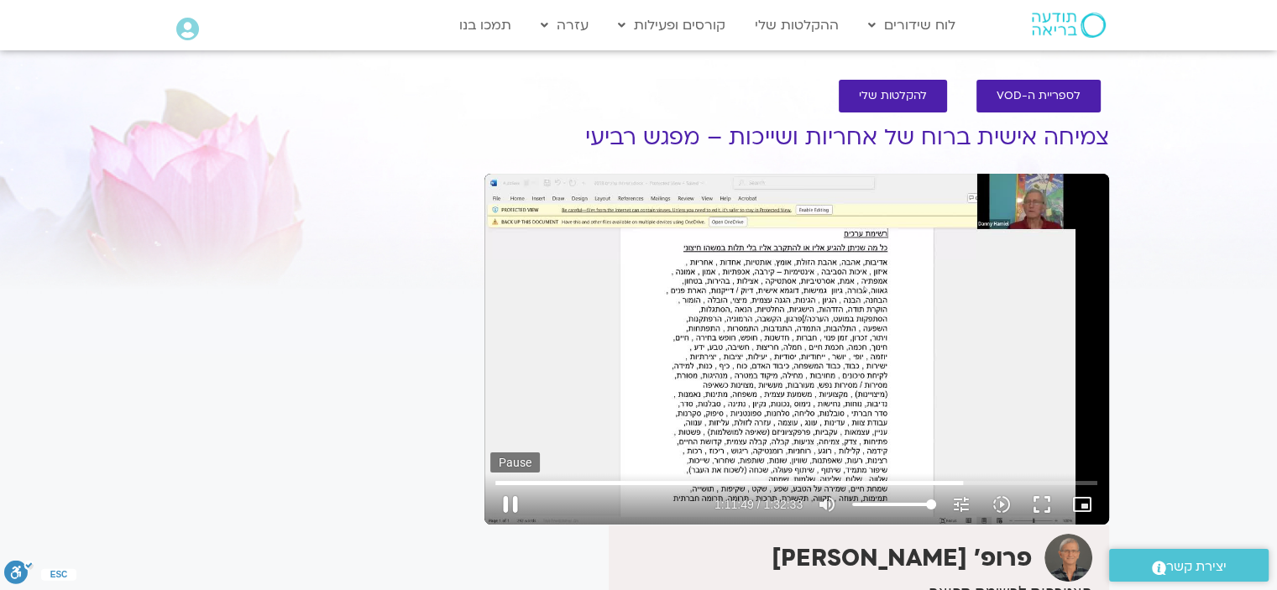
click at [507, 500] on button "pause" at bounding box center [510, 504] width 40 height 40
click at [514, 498] on button "play_arrow" at bounding box center [510, 504] width 40 height 40
click at [510, 498] on button "pause" at bounding box center [510, 504] width 40 height 40
click at [506, 498] on button "play_arrow" at bounding box center [510, 504] width 40 height 40
click at [507, 498] on button "pause" at bounding box center [510, 504] width 40 height 40
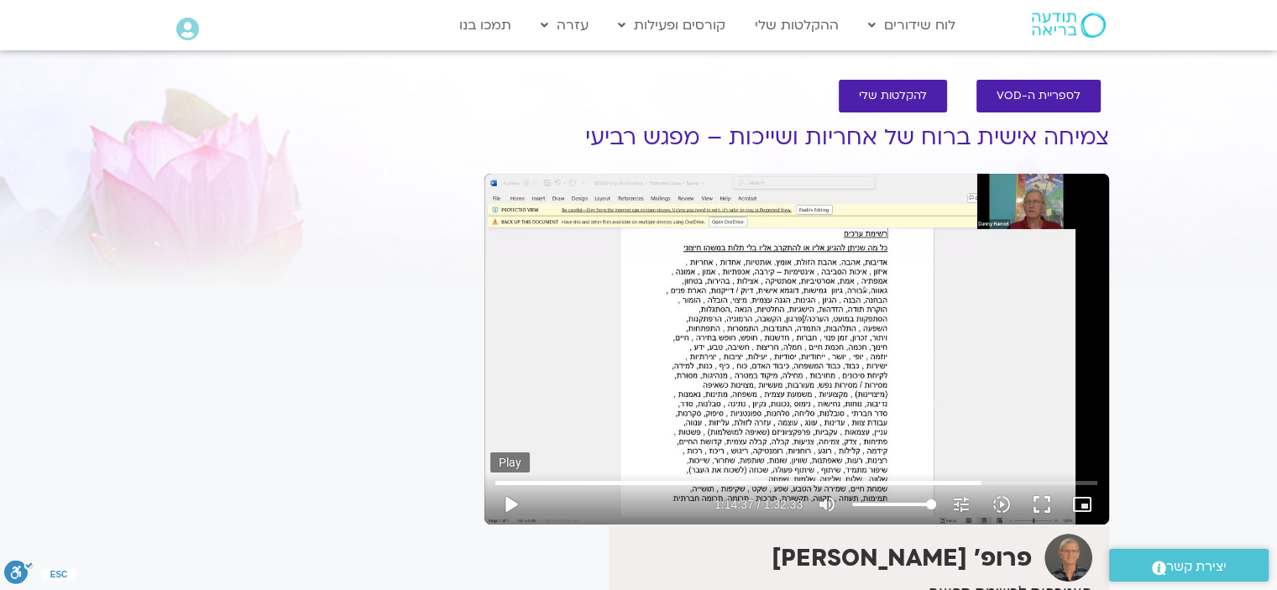
click at [512, 502] on button "play_arrow" at bounding box center [510, 504] width 40 height 40
click at [516, 497] on button "pause" at bounding box center [510, 504] width 40 height 40
click at [973, 478] on input "Seek" at bounding box center [796, 483] width 602 height 10
click at [507, 502] on button "play_arrow" at bounding box center [510, 504] width 40 height 40
click at [505, 496] on button "pause" at bounding box center [510, 504] width 40 height 40
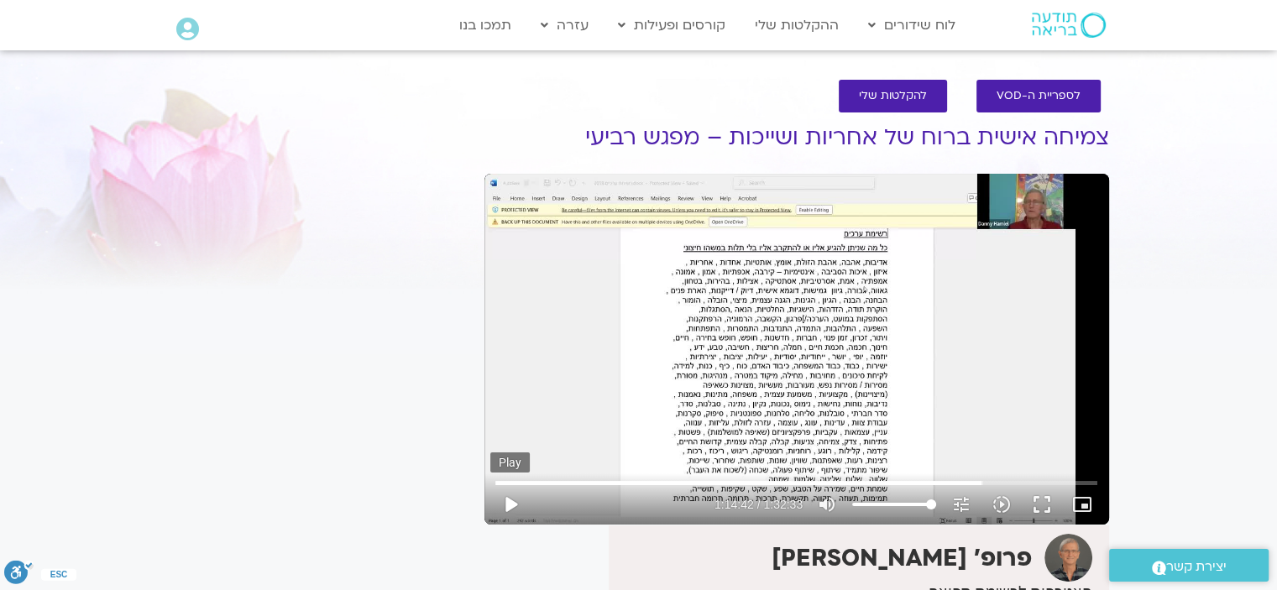
click at [505, 496] on button "play_arrow" at bounding box center [510, 504] width 40 height 40
click at [510, 496] on button "pause" at bounding box center [510, 504] width 40 height 40
click at [507, 496] on button "play_arrow" at bounding box center [510, 504] width 40 height 40
click at [510, 493] on button "pause" at bounding box center [510, 504] width 40 height 40
click at [511, 493] on button "play_arrow" at bounding box center [510, 504] width 40 height 40
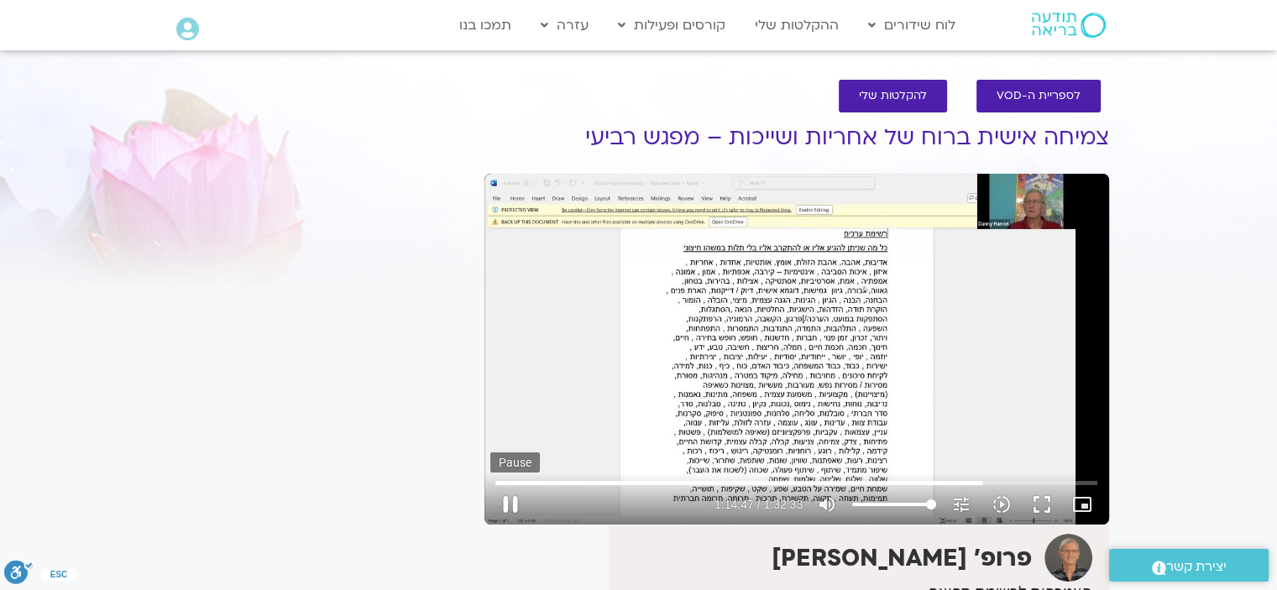
click at [509, 496] on button "pause" at bounding box center [510, 504] width 40 height 40
click at [506, 496] on button "play_arrow" at bounding box center [510, 504] width 40 height 40
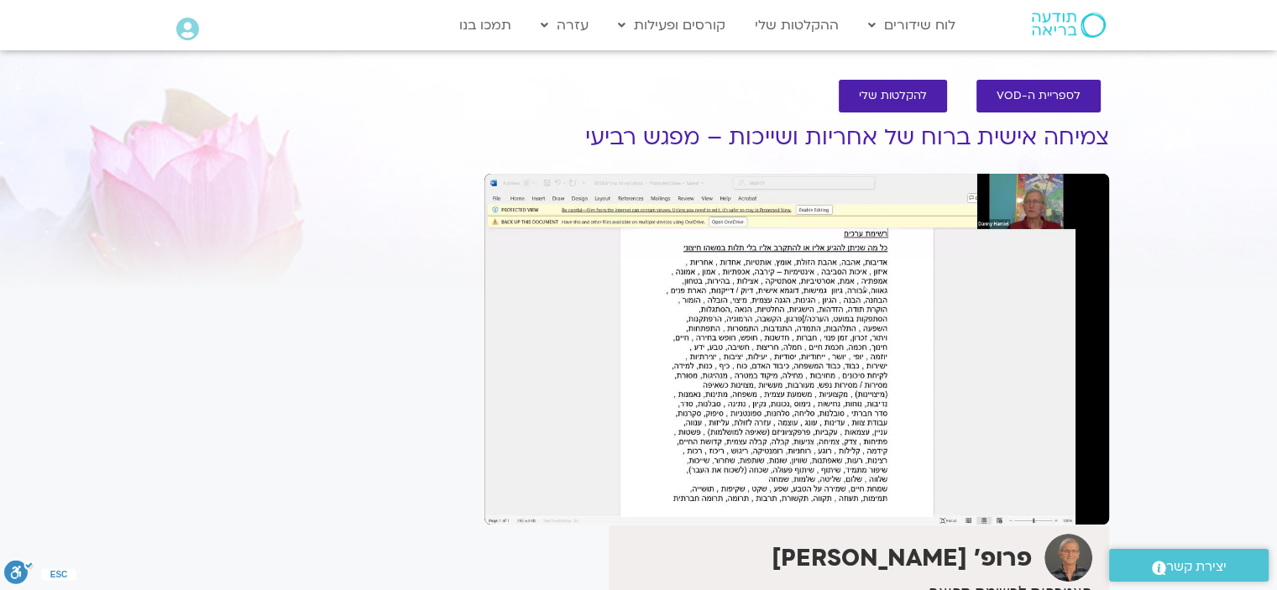
click at [507, 500] on button "pause" at bounding box center [510, 504] width 40 height 40
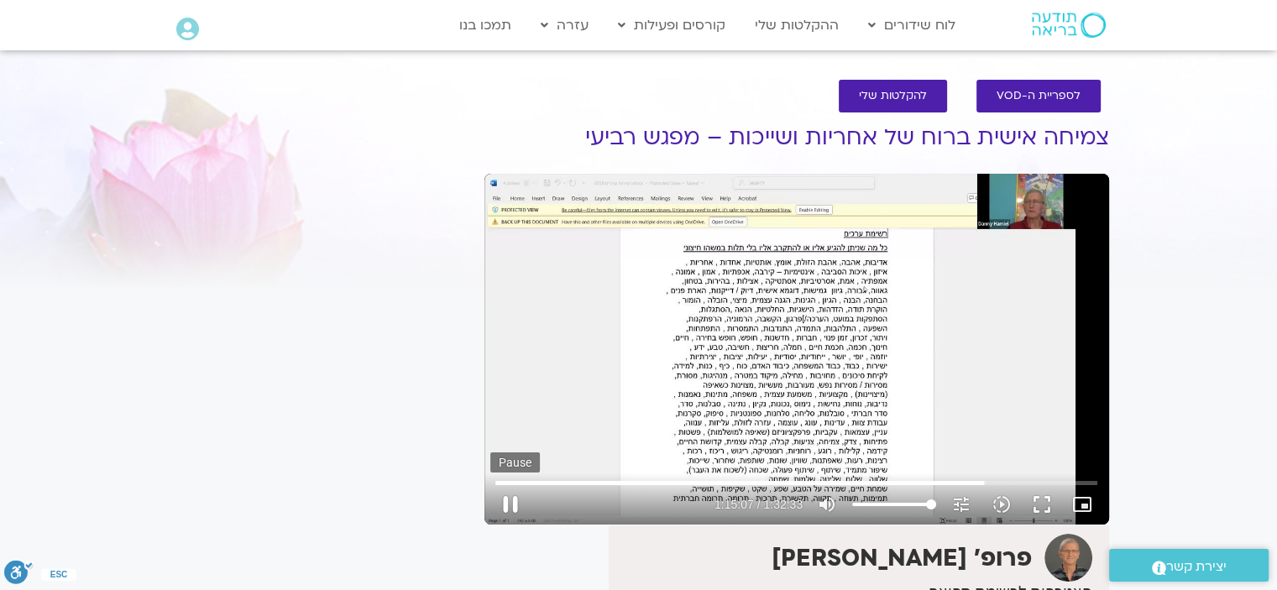
click at [497, 497] on button "pause" at bounding box center [510, 504] width 40 height 40
click at [510, 493] on button "play_arrow" at bounding box center [510, 504] width 40 height 40
click at [510, 493] on button "pause" at bounding box center [510, 504] width 40 height 40
click at [510, 495] on button "play_arrow" at bounding box center [510, 504] width 40 height 40
click at [507, 498] on button "pause" at bounding box center [510, 504] width 40 height 40
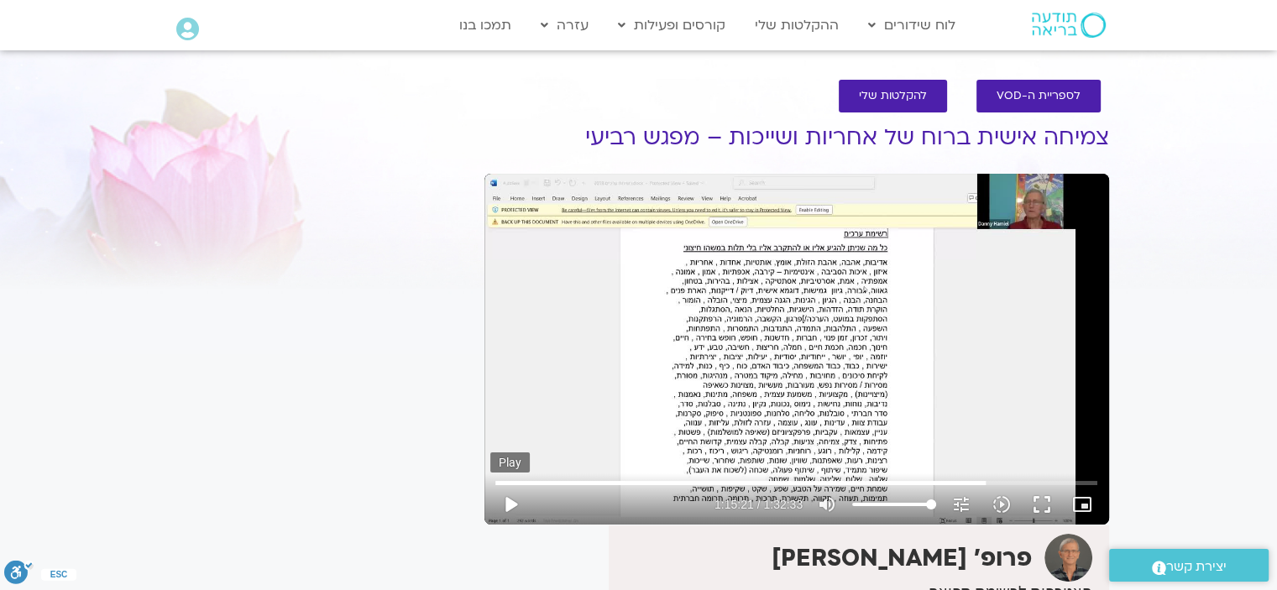
click at [507, 497] on button "play_arrow" at bounding box center [510, 504] width 40 height 40
click at [510, 500] on button "pause" at bounding box center [510, 504] width 40 height 40
click at [992, 485] on input "Seek" at bounding box center [796, 483] width 602 height 10
click at [512, 504] on button "play_arrow" at bounding box center [510, 504] width 40 height 40
click at [513, 503] on button "pause" at bounding box center [510, 504] width 40 height 40
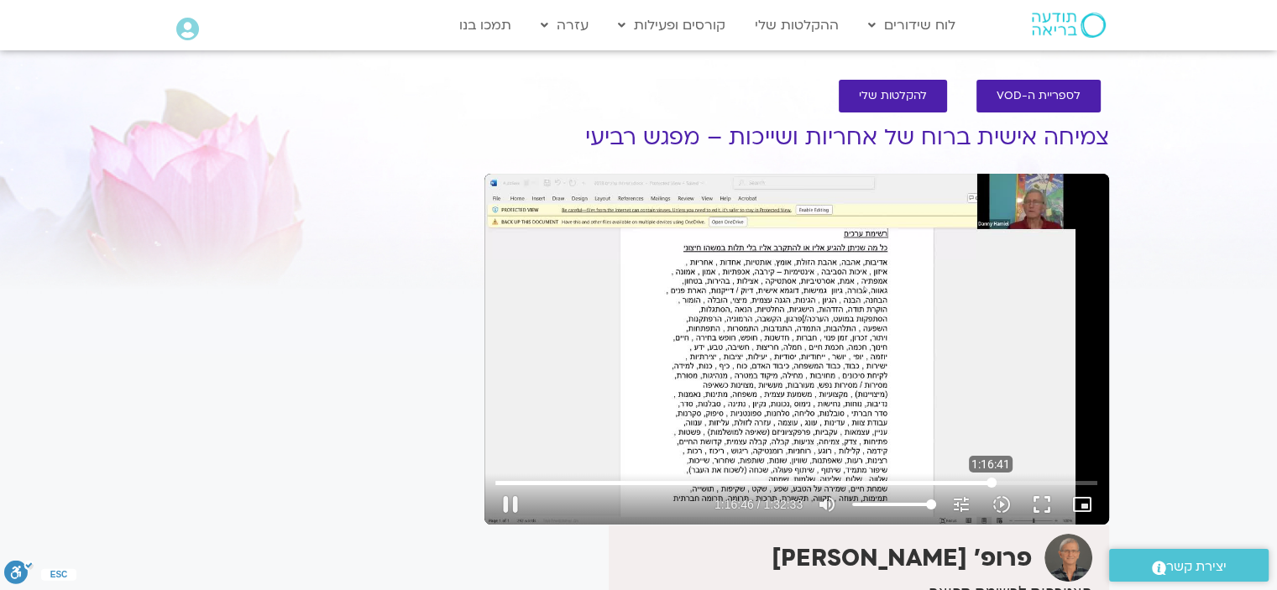
click at [991, 483] on input "Seek" at bounding box center [796, 483] width 602 height 10
click at [504, 490] on button "play_arrow" at bounding box center [510, 504] width 40 height 40
click at [505, 500] on button "pause" at bounding box center [510, 504] width 40 height 40
click at [506, 499] on button "play_arrow" at bounding box center [510, 504] width 40 height 40
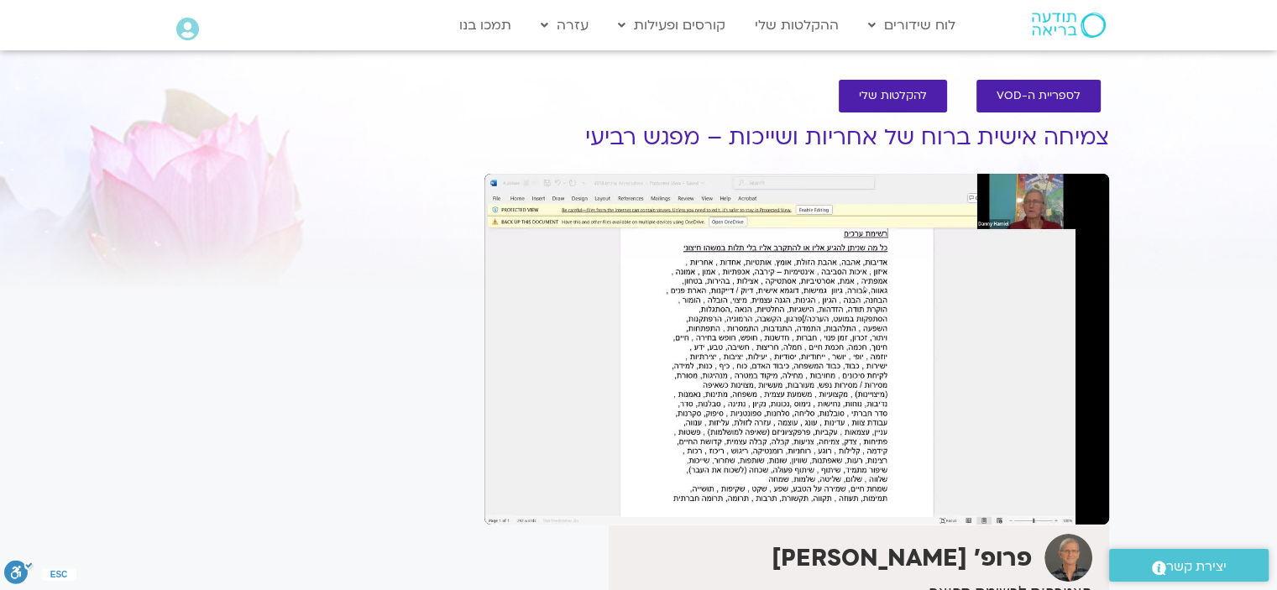
click at [510, 503] on button "pause" at bounding box center [510, 504] width 40 height 40
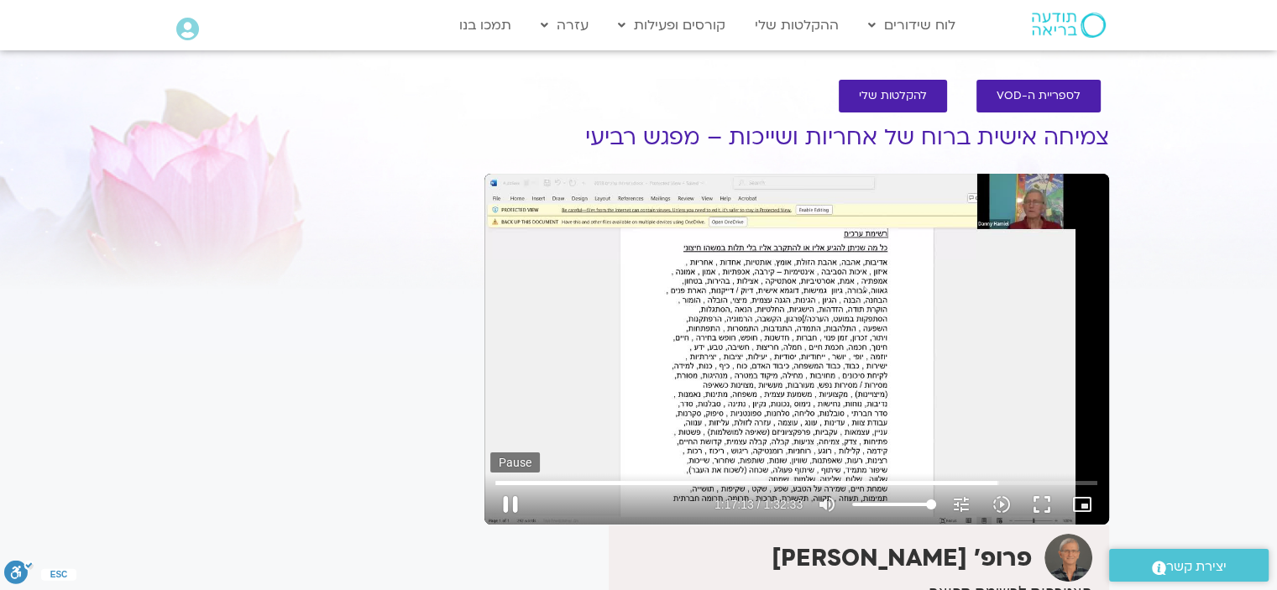
click at [510, 496] on button "pause" at bounding box center [510, 504] width 40 height 40
click at [506, 501] on button "play_arrow" at bounding box center [510, 504] width 40 height 40
click at [507, 498] on button "pause" at bounding box center [510, 504] width 40 height 40
click at [1000, 480] on input "Seek" at bounding box center [796, 483] width 602 height 10
click at [507, 494] on button "play_arrow" at bounding box center [510, 504] width 40 height 40
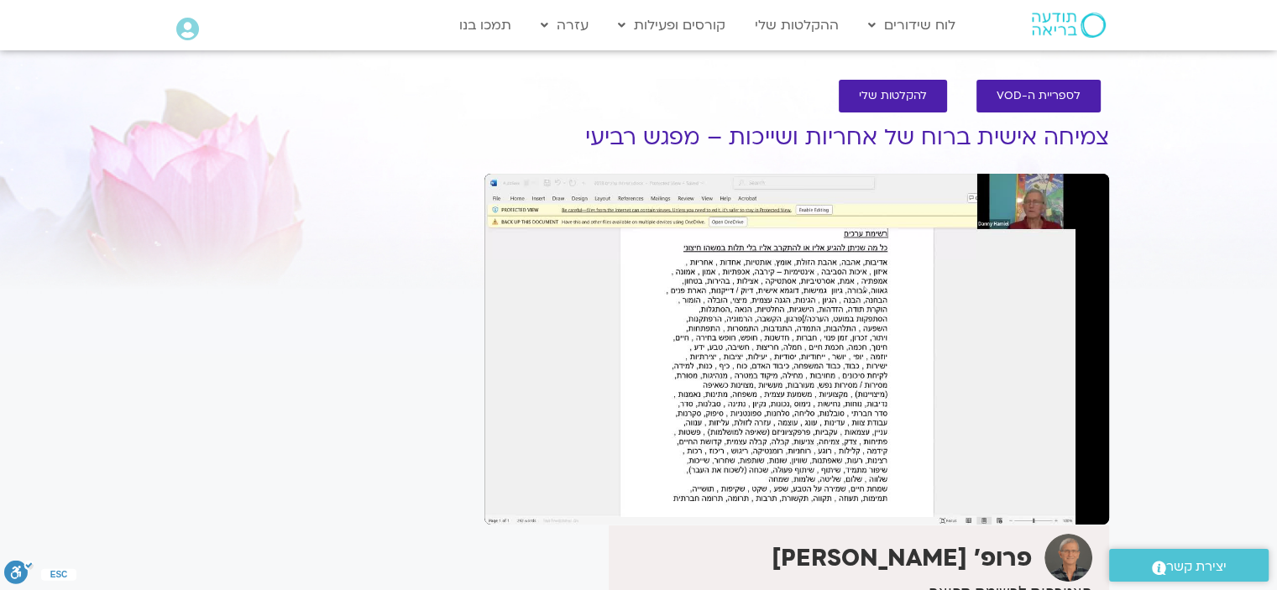
click at [508, 495] on button "pause" at bounding box center [510, 504] width 40 height 40
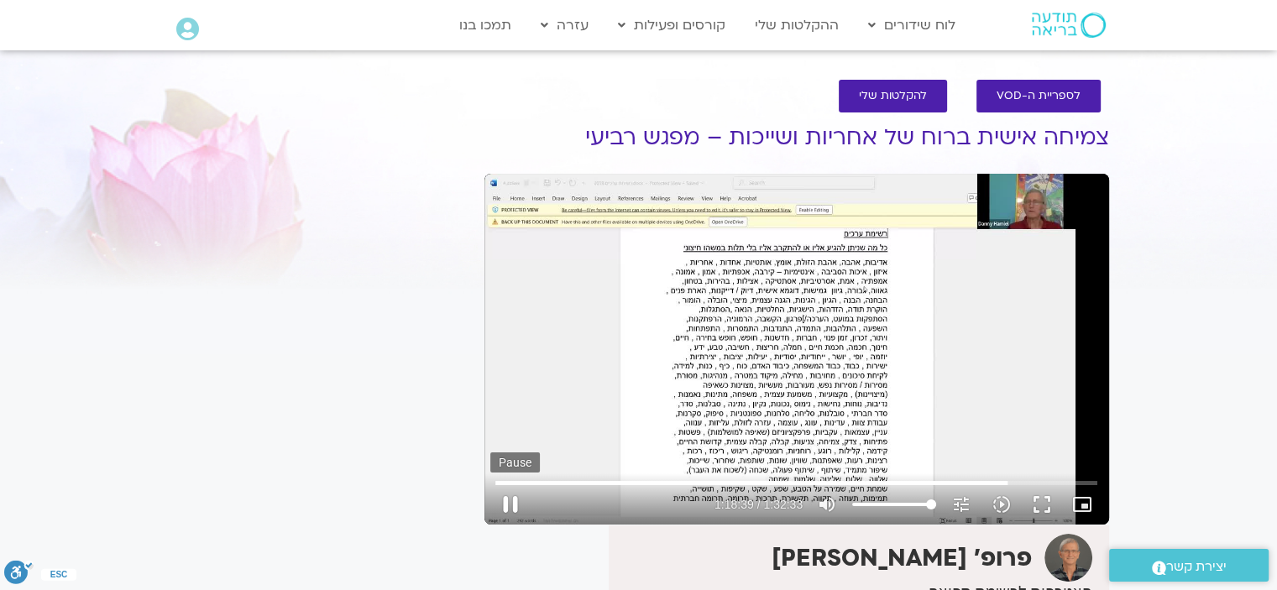
click at [510, 500] on button "pause" at bounding box center [510, 504] width 40 height 40
click at [507, 500] on button "play_arrow" at bounding box center [510, 504] width 40 height 40
click at [506, 496] on button "pause" at bounding box center [510, 504] width 40 height 40
click at [509, 500] on button "play_arrow" at bounding box center [510, 504] width 40 height 40
click at [508, 497] on button "pause" at bounding box center [510, 504] width 40 height 40
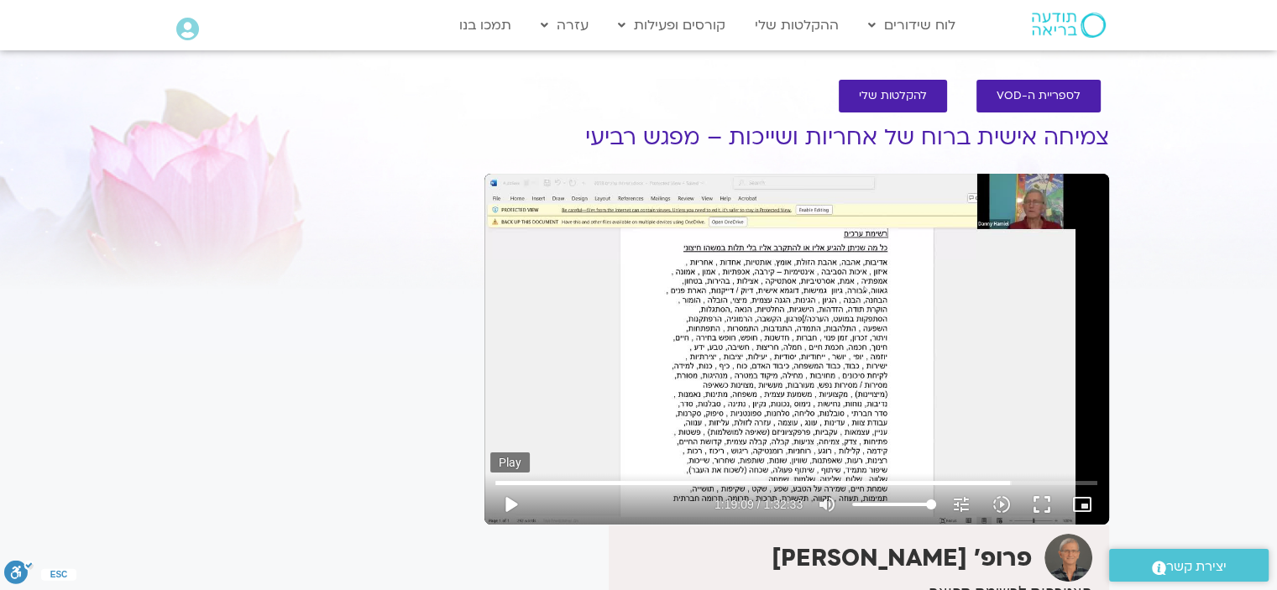
click at [498, 497] on button "play_arrow" at bounding box center [510, 504] width 40 height 40
click at [507, 495] on button "pause" at bounding box center [510, 504] width 40 height 40
click at [513, 498] on button "play_arrow" at bounding box center [510, 504] width 40 height 40
click at [508, 498] on button "pause" at bounding box center [510, 504] width 40 height 40
click at [514, 497] on button "play_arrow" at bounding box center [510, 504] width 40 height 40
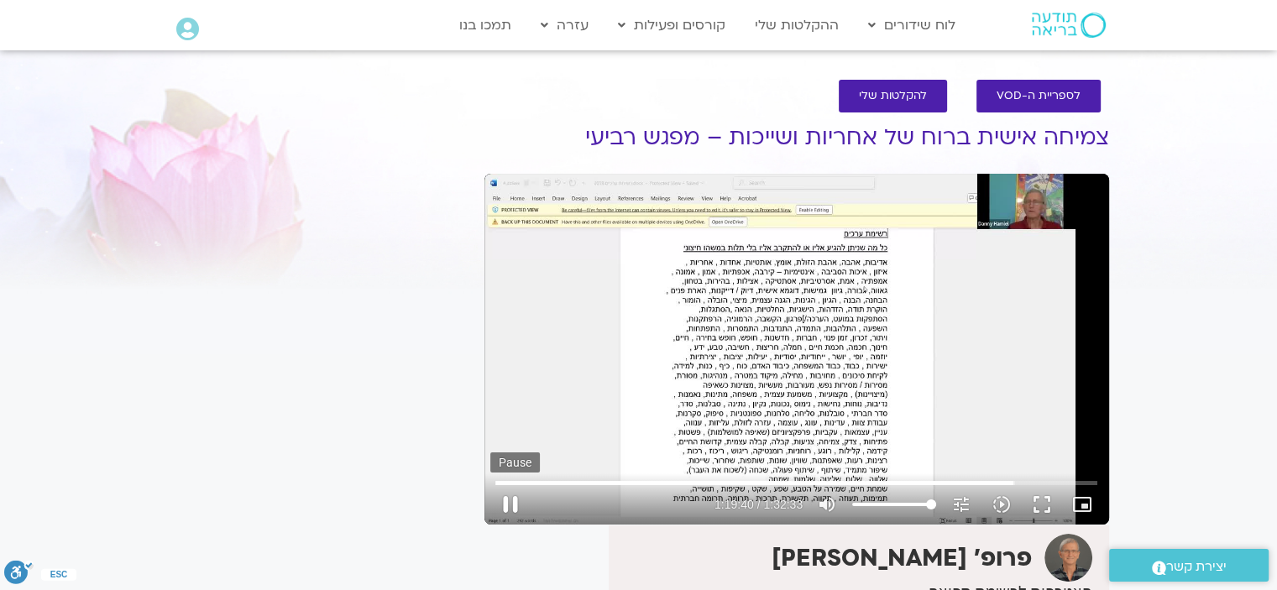
click at [508, 502] on button "pause" at bounding box center [510, 504] width 40 height 40
click at [505, 496] on button "play_arrow" at bounding box center [510, 504] width 40 height 40
click at [510, 495] on button "pause" at bounding box center [510, 504] width 40 height 40
click at [515, 500] on button "play_arrow" at bounding box center [510, 504] width 40 height 40
click at [505, 498] on button "pause" at bounding box center [510, 504] width 40 height 40
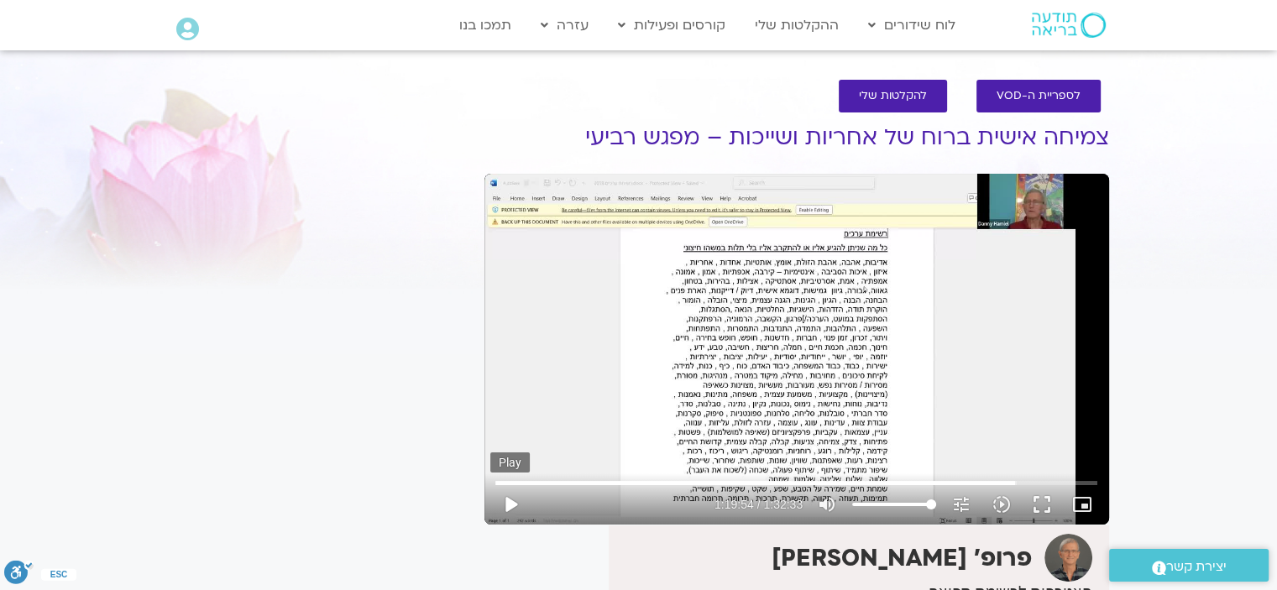
click at [510, 494] on button "play_arrow" at bounding box center [510, 504] width 40 height 40
click at [507, 497] on button "pause" at bounding box center [510, 504] width 40 height 40
click at [510, 496] on button "play_arrow" at bounding box center [510, 504] width 40 height 40
click at [510, 504] on button "pause" at bounding box center [510, 504] width 40 height 40
click at [506, 503] on button "play_arrow" at bounding box center [510, 504] width 40 height 40
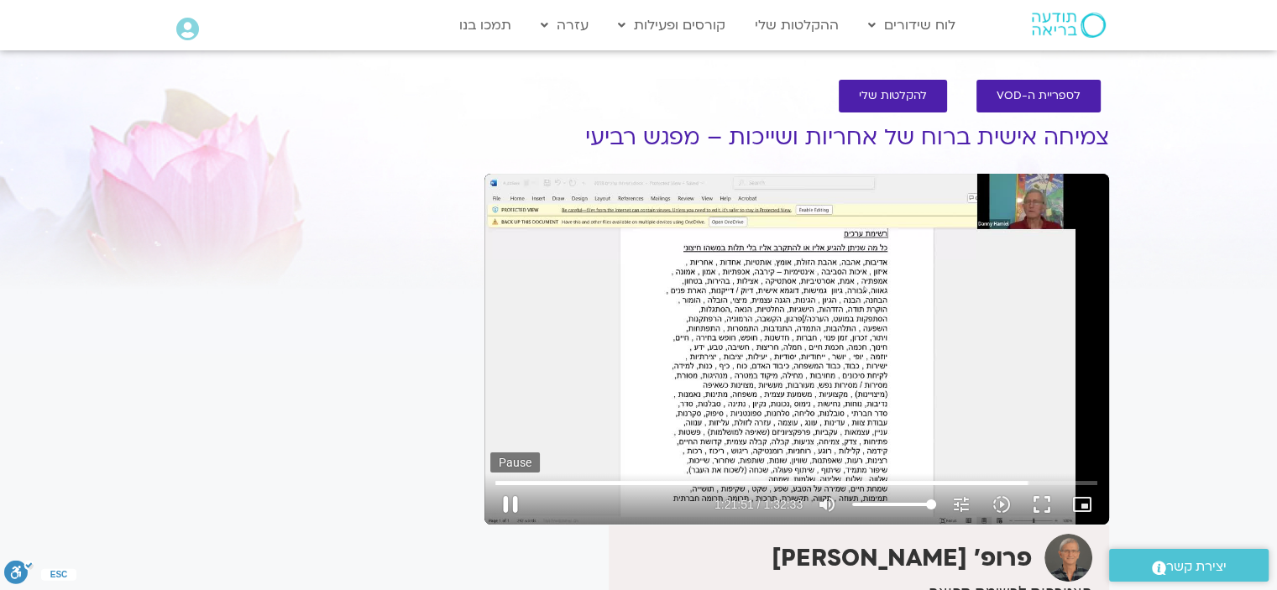
click at [511, 496] on button "pause" at bounding box center [510, 504] width 40 height 40
click at [510, 497] on button "play_arrow" at bounding box center [510, 504] width 40 height 40
click at [510, 495] on button "pause" at bounding box center [510, 504] width 40 height 40
click at [515, 496] on button "play_arrow" at bounding box center [510, 504] width 40 height 40
click at [510, 501] on button "pause" at bounding box center [510, 504] width 40 height 40
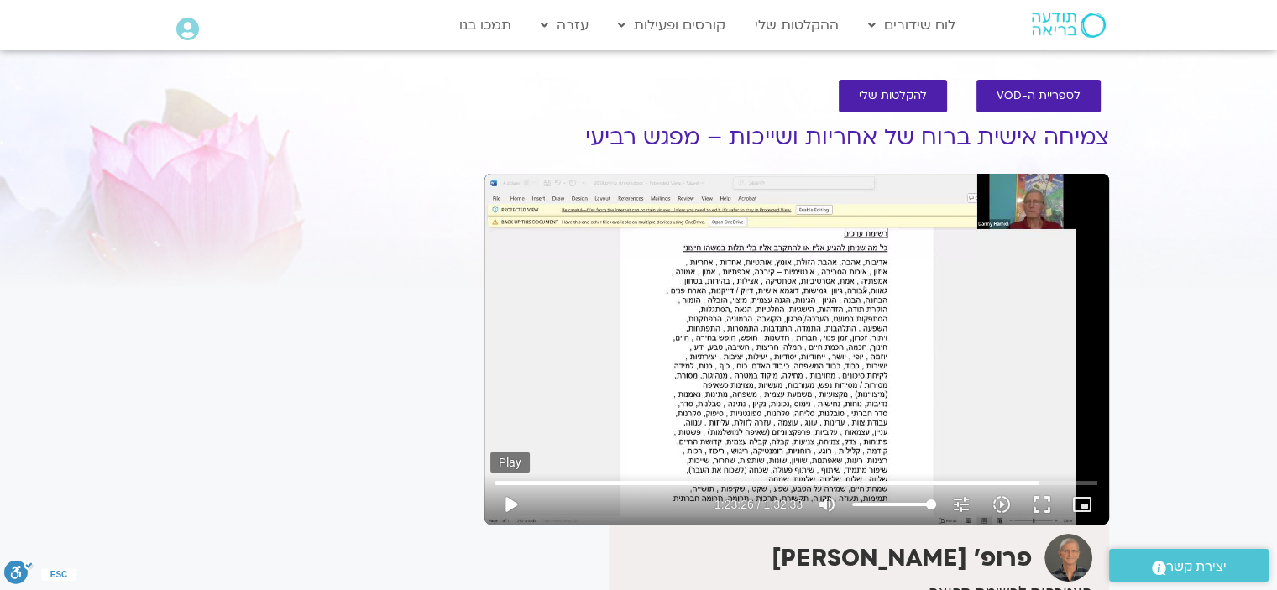
click at [514, 500] on button "play_arrow" at bounding box center [510, 504] width 40 height 40
click at [506, 495] on button "pause" at bounding box center [510, 504] width 40 height 40
click at [508, 500] on button "play_arrow" at bounding box center [510, 504] width 40 height 40
click at [505, 495] on button "pause" at bounding box center [510, 504] width 40 height 40
click at [511, 500] on button "play_arrow" at bounding box center [510, 504] width 40 height 40
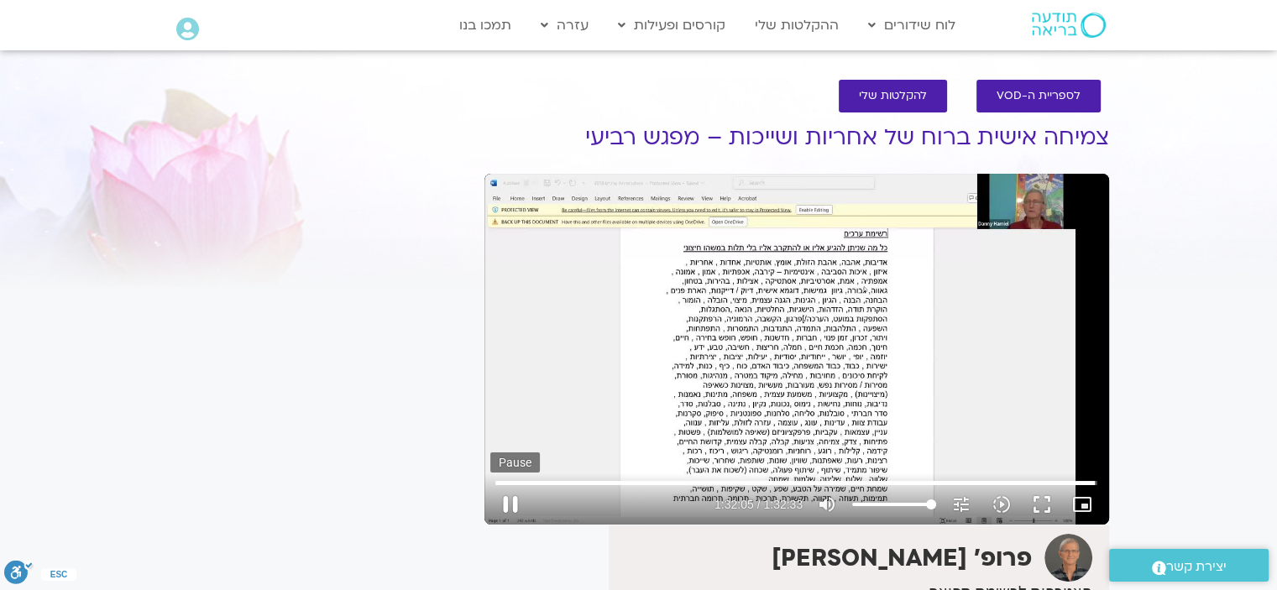
click at [508, 497] on button "pause" at bounding box center [510, 504] width 40 height 40
click at [507, 496] on button "play_arrow" at bounding box center [510, 504] width 40 height 40
click at [508, 496] on button "pause" at bounding box center [510, 504] width 40 height 40
drag, startPoint x: 1091, startPoint y: 484, endPoint x: 1001, endPoint y: 496, distance: 91.4
click at [1090, 484] on input "Seek" at bounding box center [796, 483] width 602 height 10
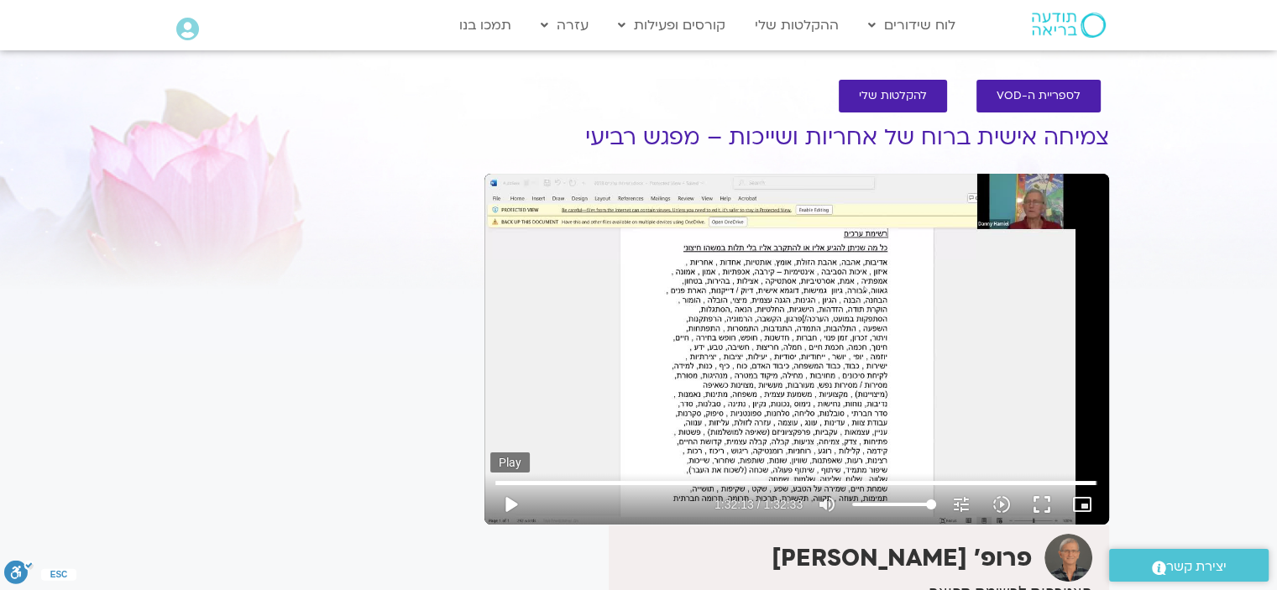
click at [508, 500] on button "play_arrow" at bounding box center [510, 504] width 40 height 40
drag, startPoint x: 1095, startPoint y: 483, endPoint x: 1081, endPoint y: 479, distance: 14.7
click at [1081, 479] on input "Seek" at bounding box center [796, 483] width 602 height 10
click at [510, 498] on button "pause" at bounding box center [510, 504] width 40 height 40
click at [510, 498] on button "play_arrow" at bounding box center [510, 504] width 40 height 40
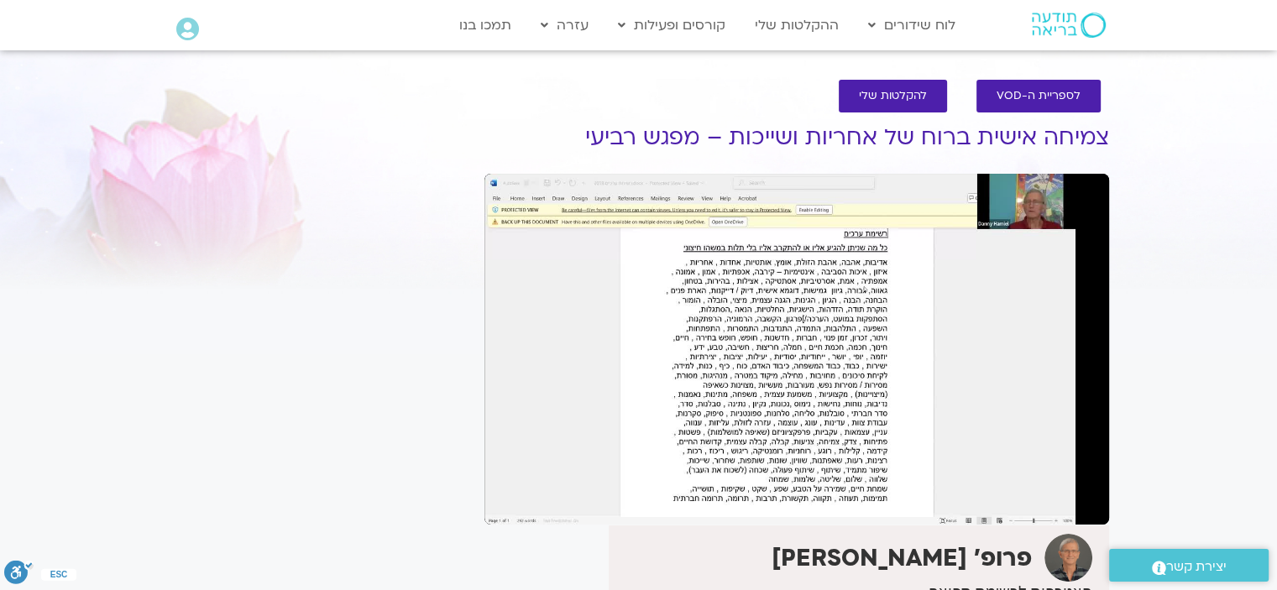
click at [509, 496] on button "pause" at bounding box center [510, 504] width 40 height 40
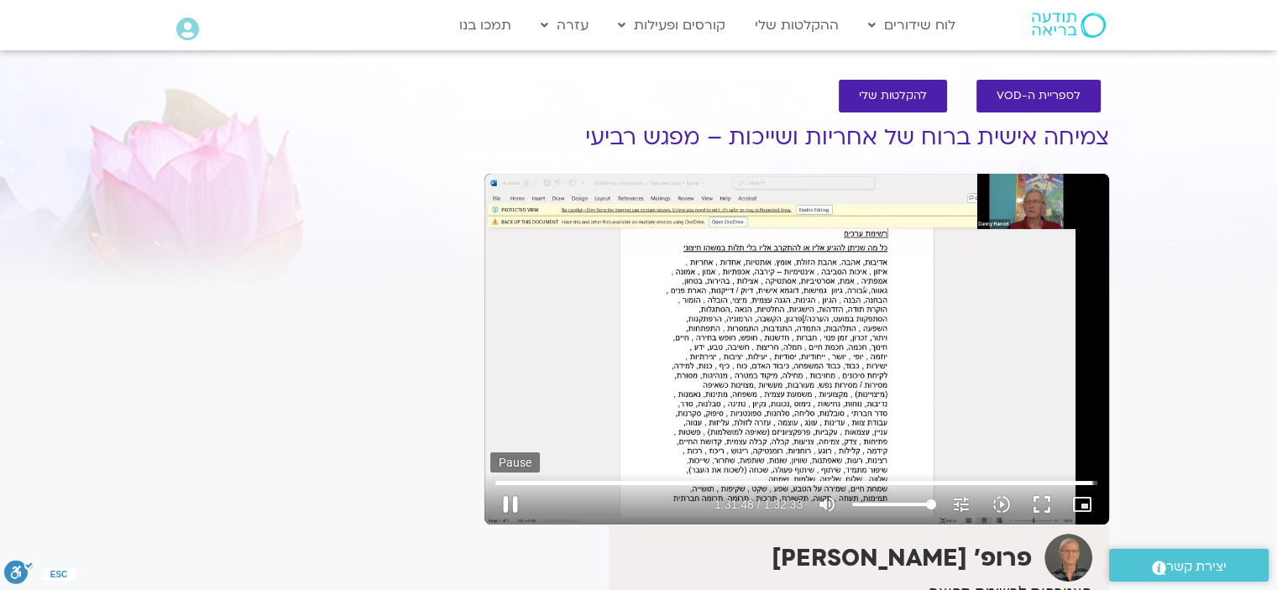
click at [510, 493] on button "pause" at bounding box center [510, 504] width 40 height 40
click at [505, 494] on button "play_arrow" at bounding box center [510, 504] width 40 height 40
click at [510, 496] on button "pause" at bounding box center [510, 504] width 40 height 40
click at [514, 506] on button "play_arrow" at bounding box center [510, 504] width 40 height 40
click at [507, 493] on button "pause" at bounding box center [510, 504] width 40 height 40
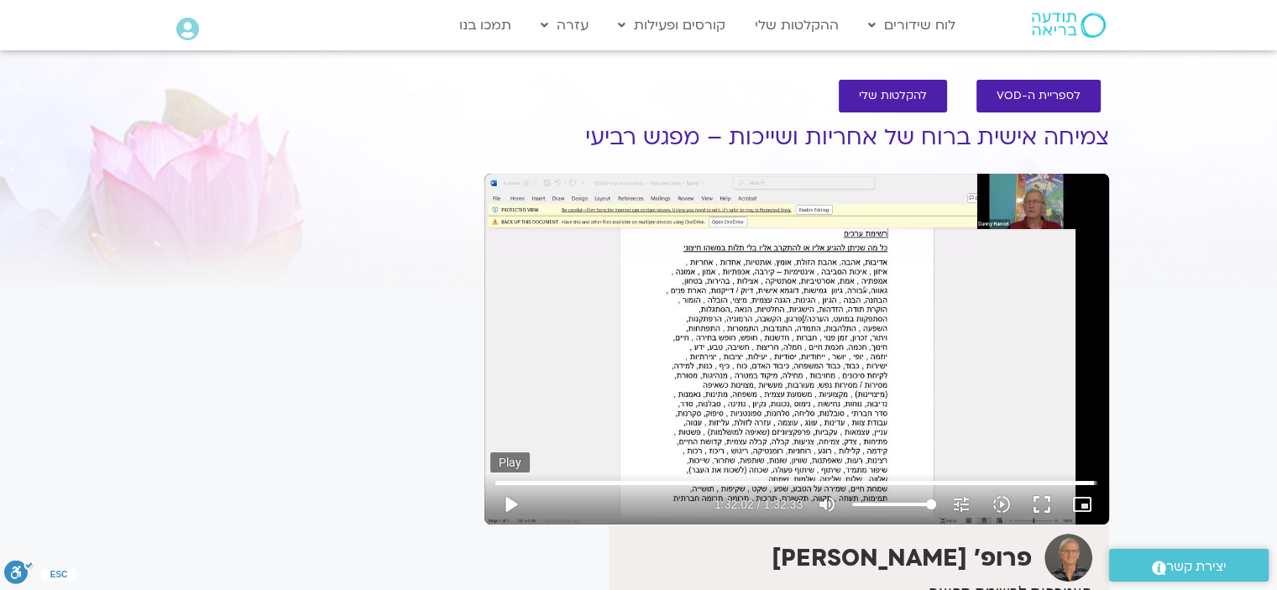
click at [510, 495] on button "play_arrow" at bounding box center [510, 504] width 40 height 40
click at [508, 496] on button "pause" at bounding box center [510, 504] width 40 height 40
click at [507, 498] on button "play_arrow" at bounding box center [510, 504] width 40 height 40
click at [504, 498] on button "pause" at bounding box center [510, 504] width 40 height 40
click at [510, 491] on button "play_arrow" at bounding box center [510, 504] width 40 height 40
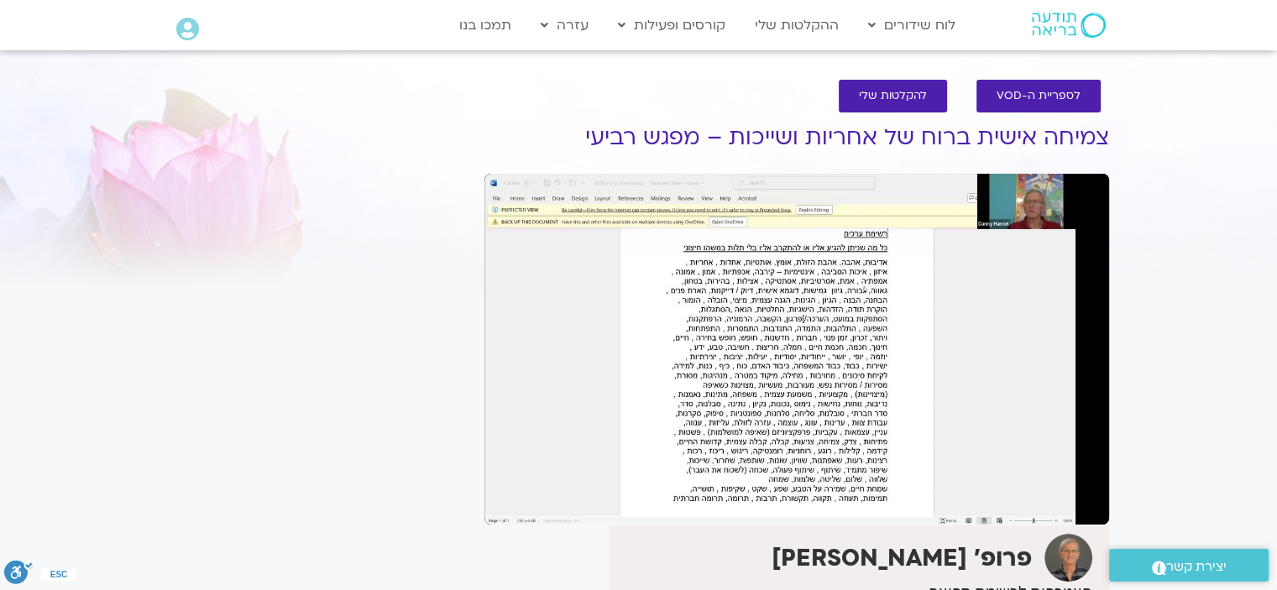
click at [507, 496] on button "pause" at bounding box center [510, 504] width 40 height 40
type input "5546.827117"
